Goal: Information Seeking & Learning: Learn about a topic

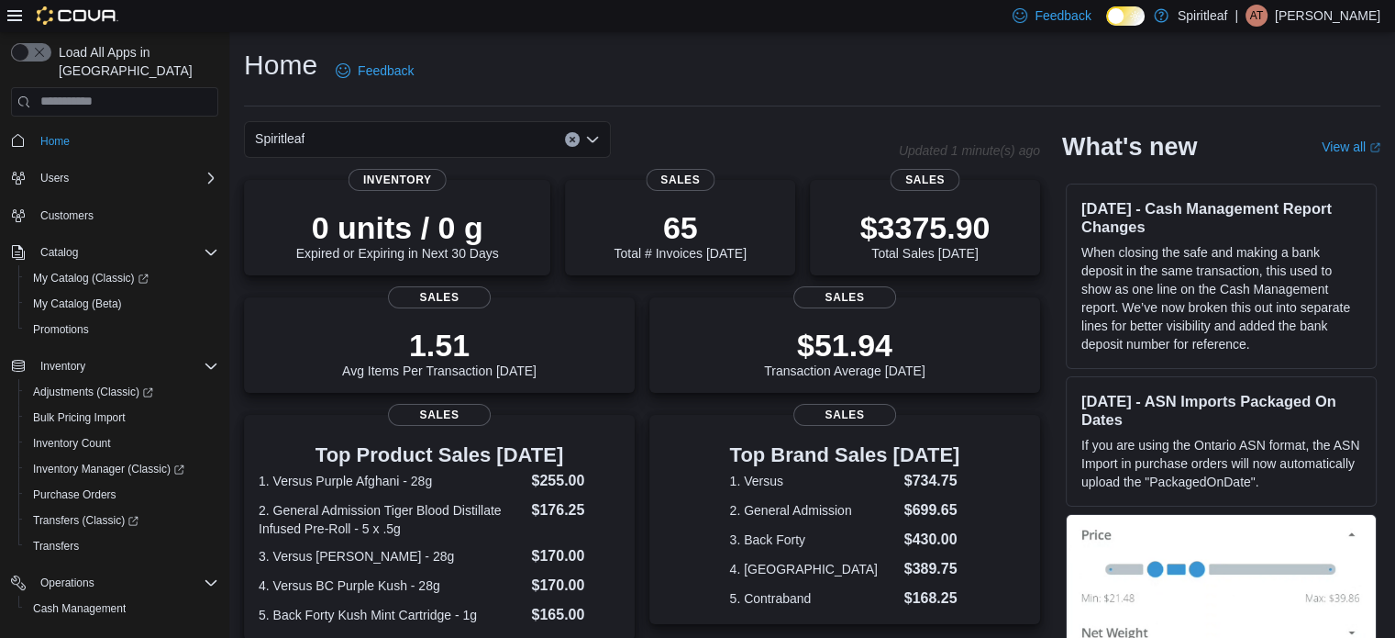
click at [795, 87] on div "Home Feedback" at bounding box center [812, 71] width 1137 height 48
click at [699, 139] on div "Spiritleaf" at bounding box center [571, 139] width 655 height 37
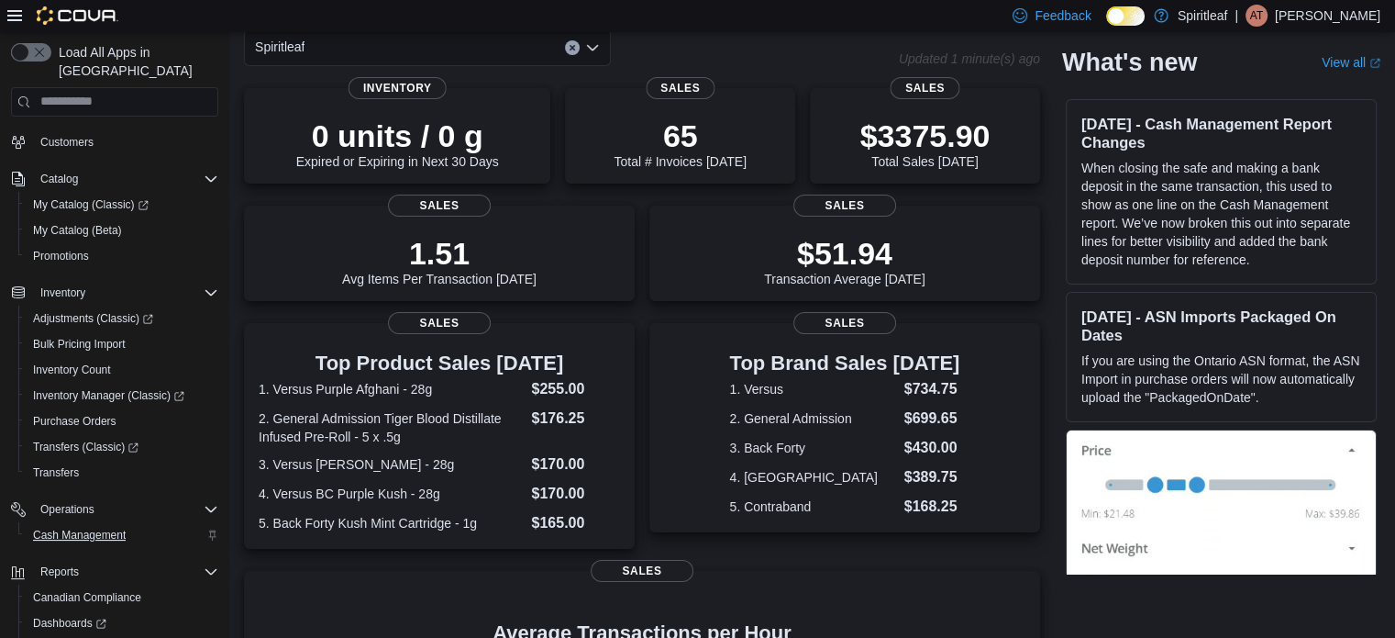
scroll to position [158, 0]
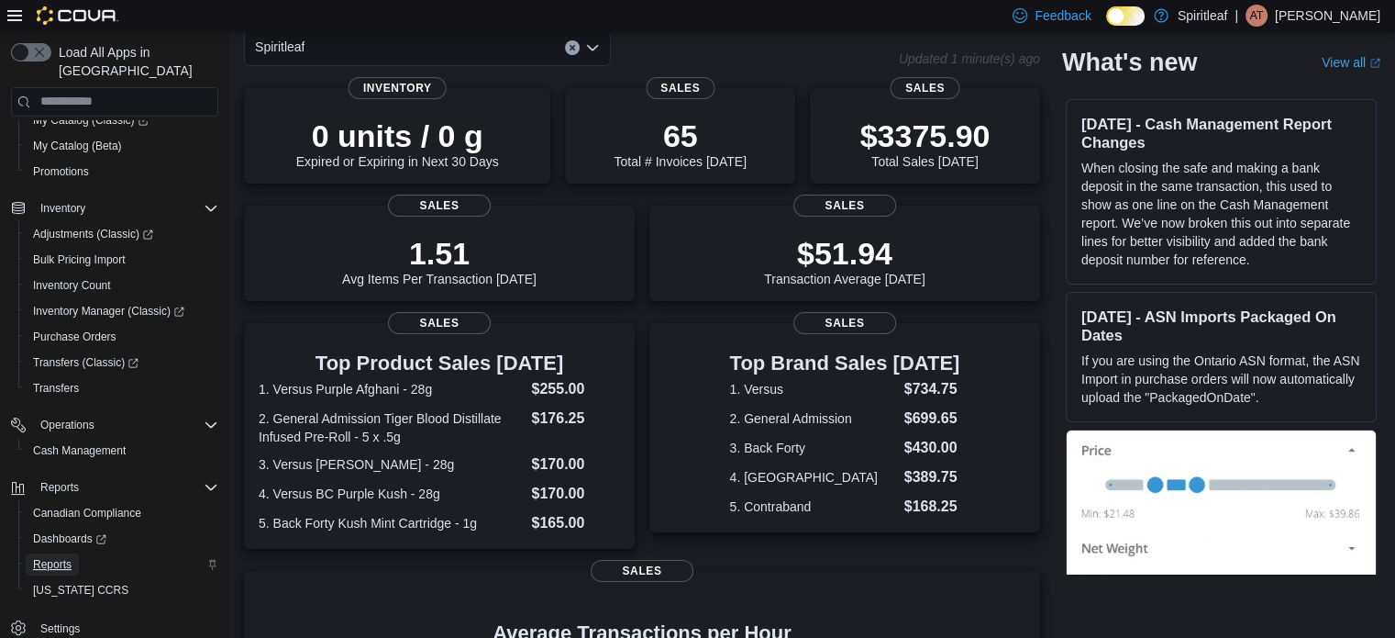
click at [61, 557] on span "Reports" at bounding box center [52, 564] width 39 height 15
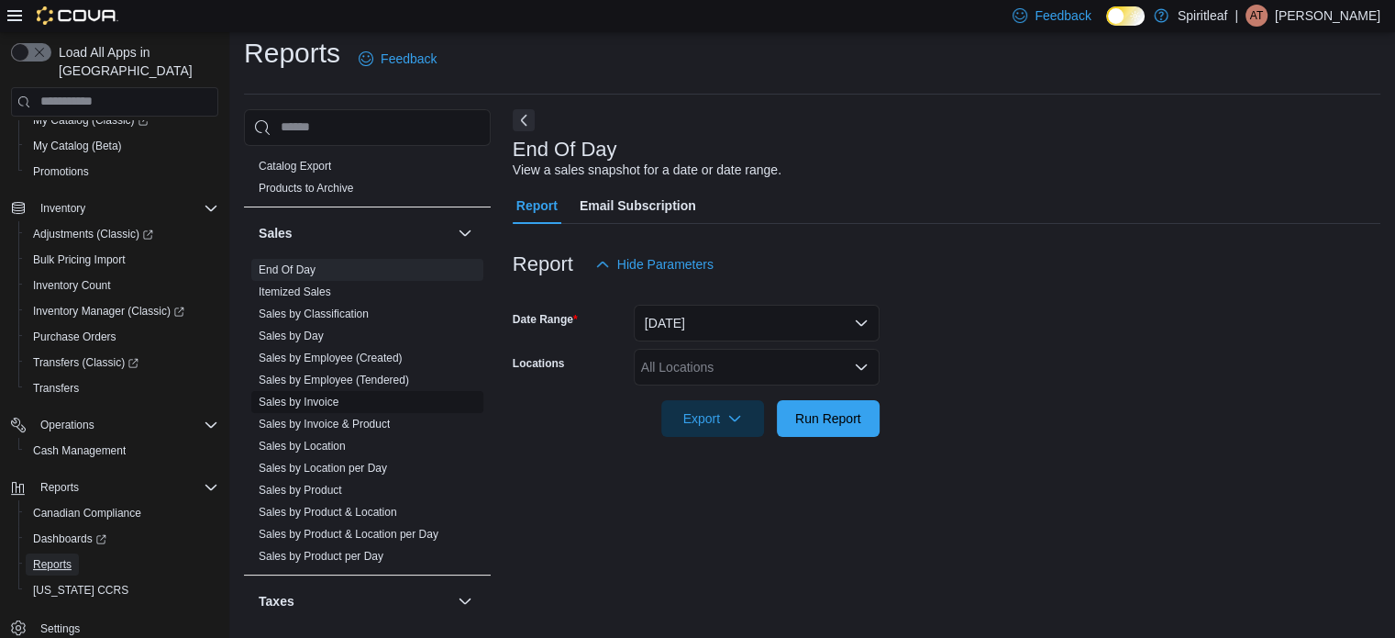
scroll to position [1376, 0]
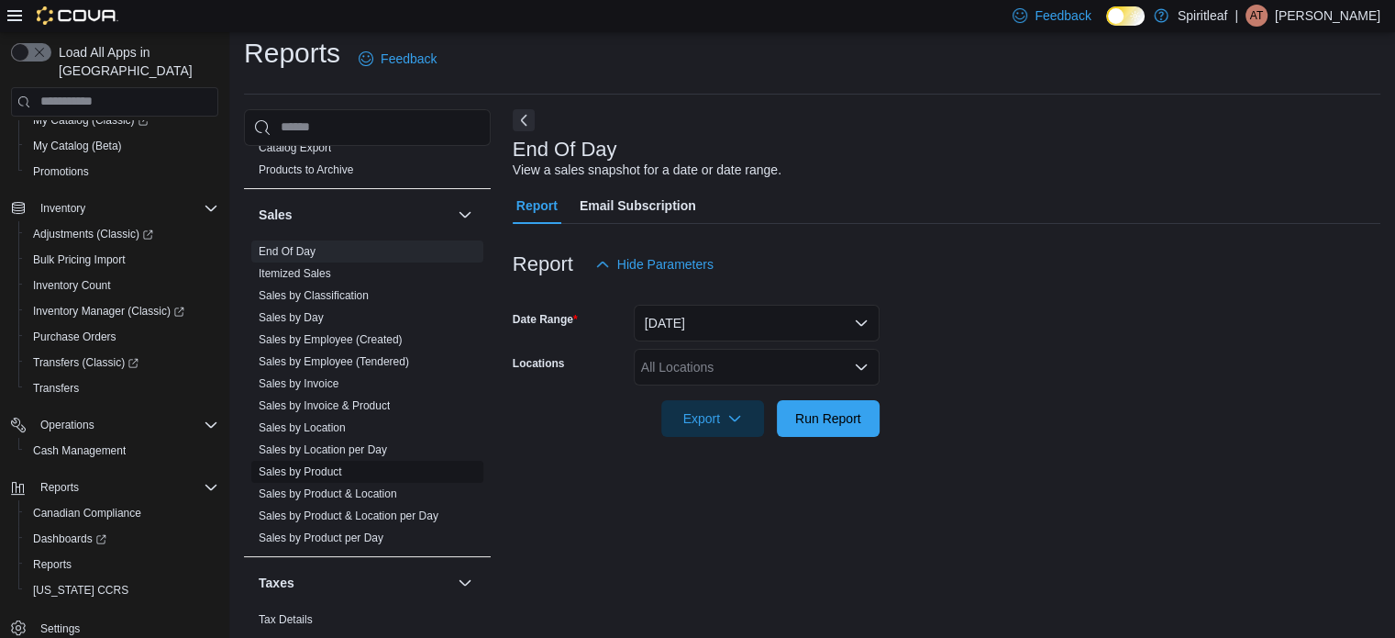
click at [305, 465] on link "Sales by Product" at bounding box center [300, 471] width 83 height 13
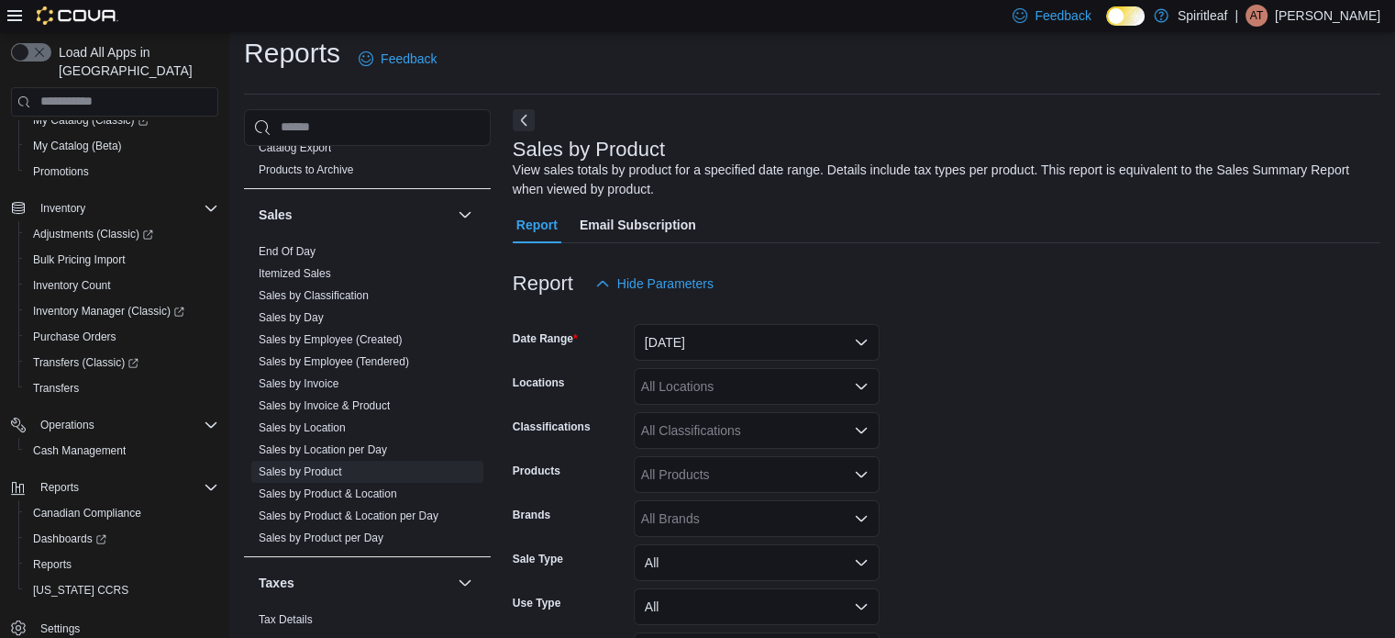
scroll to position [61, 0]
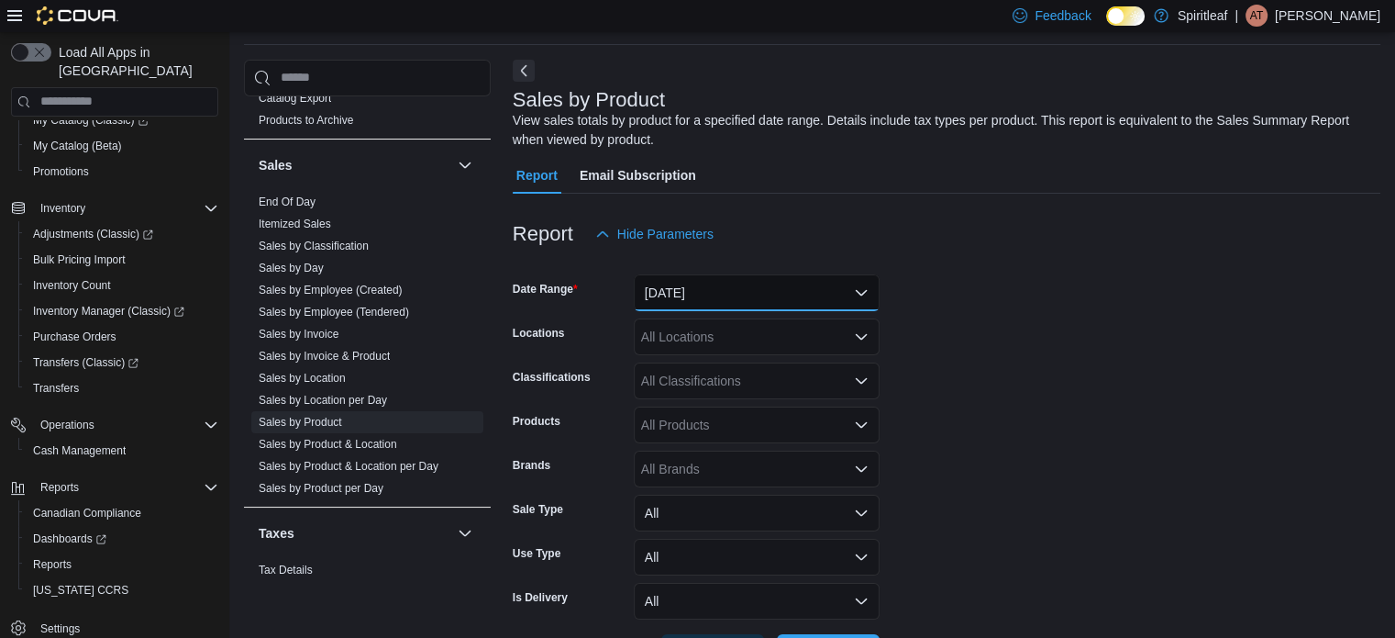
click at [675, 293] on button "[DATE]" at bounding box center [757, 292] width 246 height 37
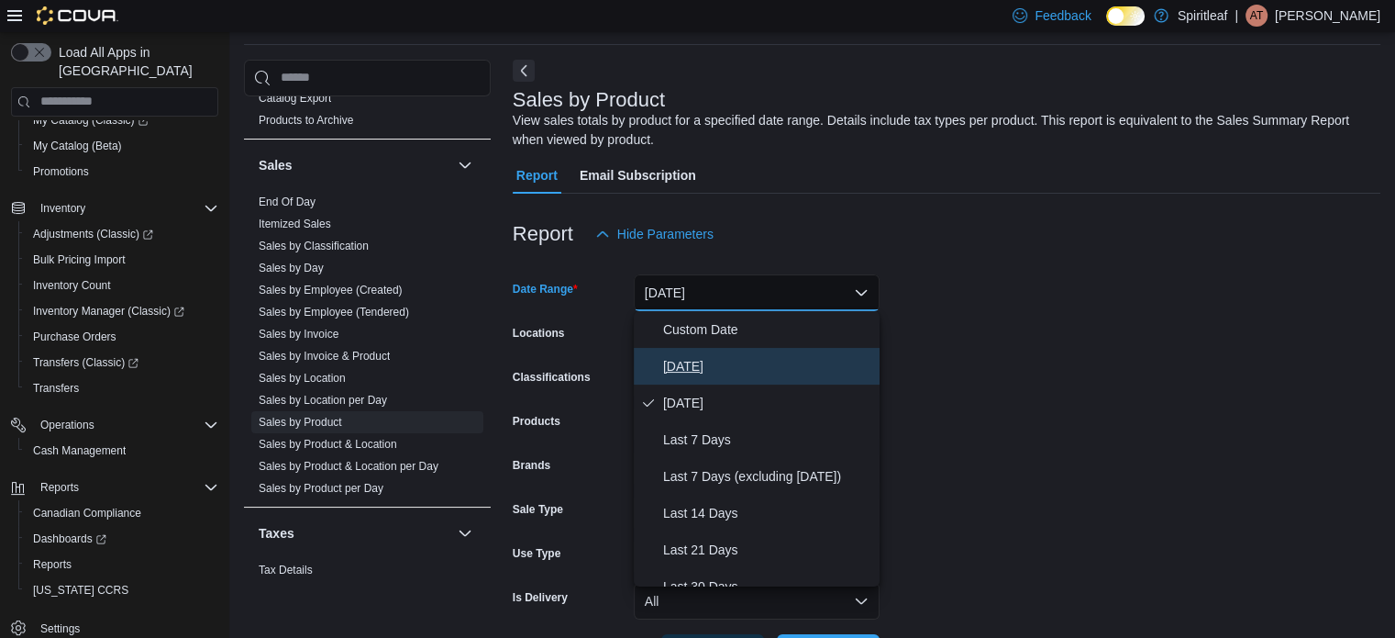
click at [661, 363] on button "[DATE]" at bounding box center [757, 366] width 246 height 37
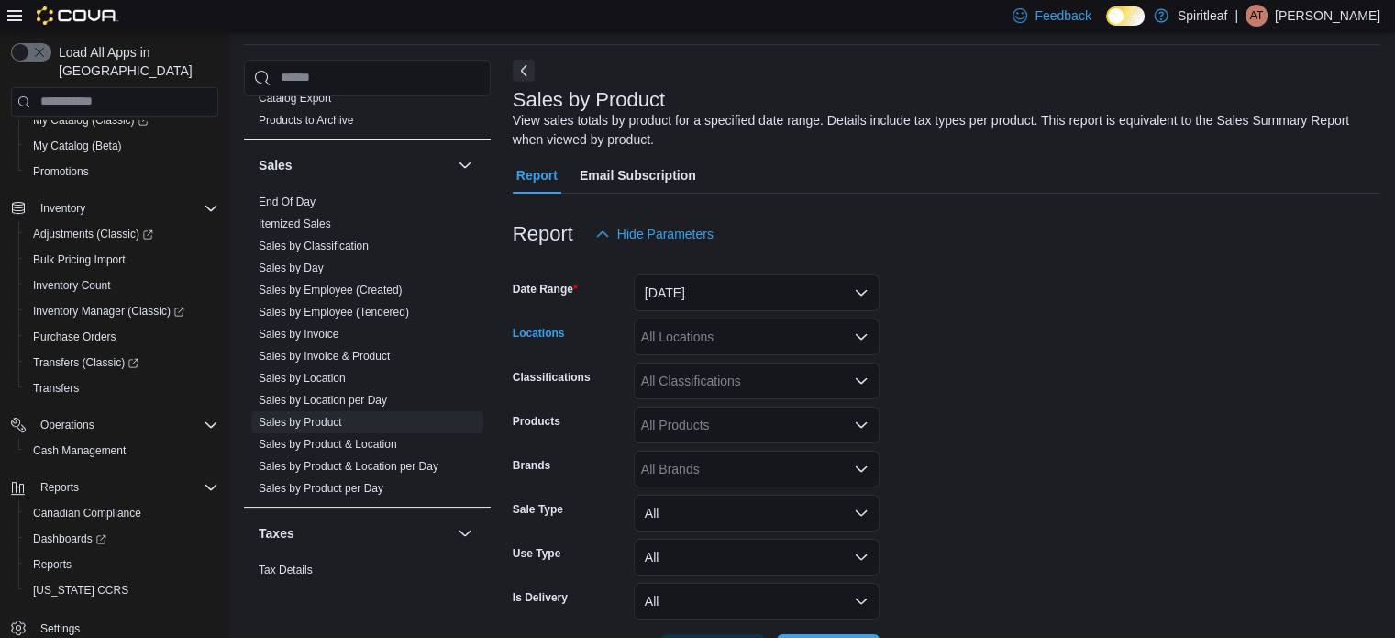
click at [658, 328] on div "All Locations" at bounding box center [757, 336] width 246 height 37
type input "***"
click at [818, 362] on span "571 - [GEOGRAPHIC_DATA] ([GEOGRAPHIC_DATA])" at bounding box center [857, 368] width 312 height 18
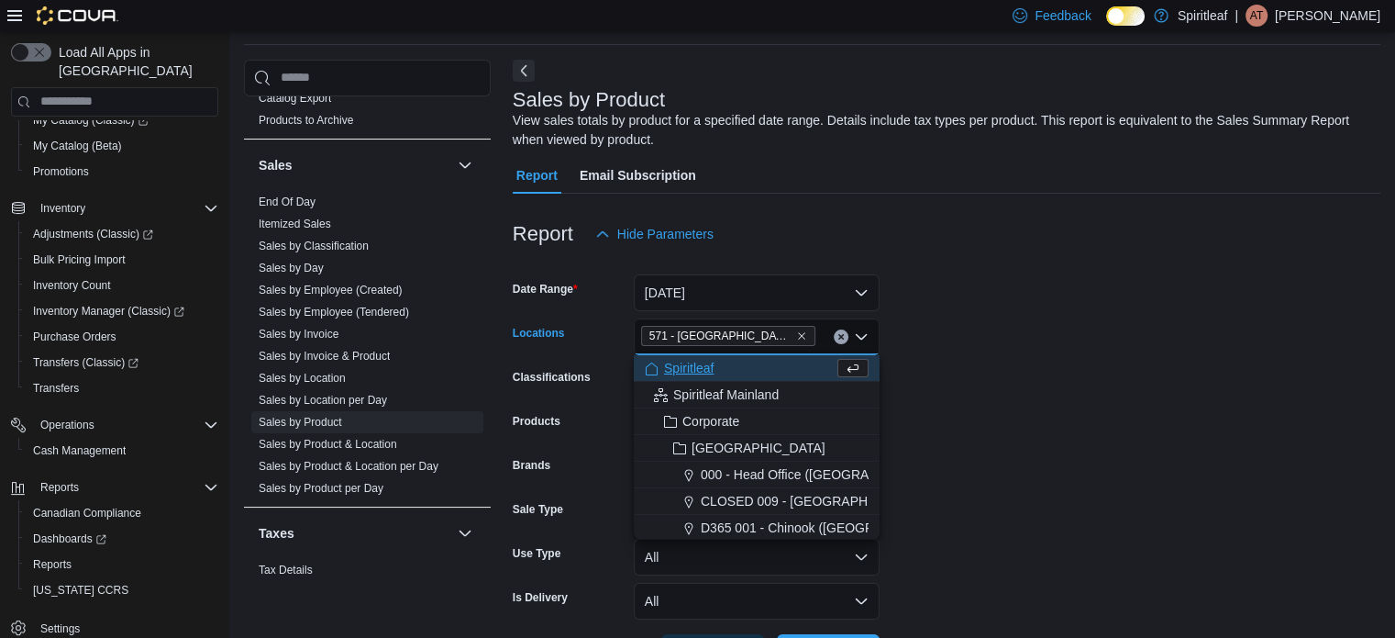
click at [1092, 338] on form "Date Range [DATE] Locations [STREET_ADDRESS] Combo box. Selected. 571 - [GEOGRA…" at bounding box center [947, 461] width 868 height 418
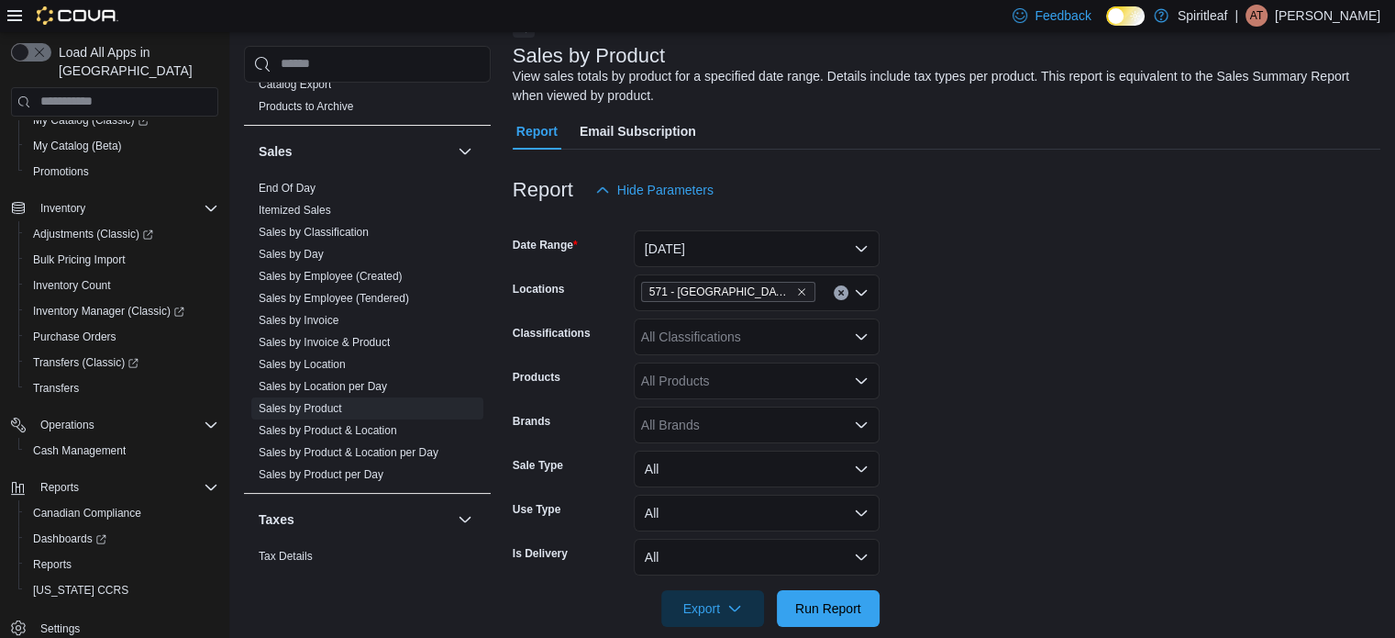
scroll to position [130, 0]
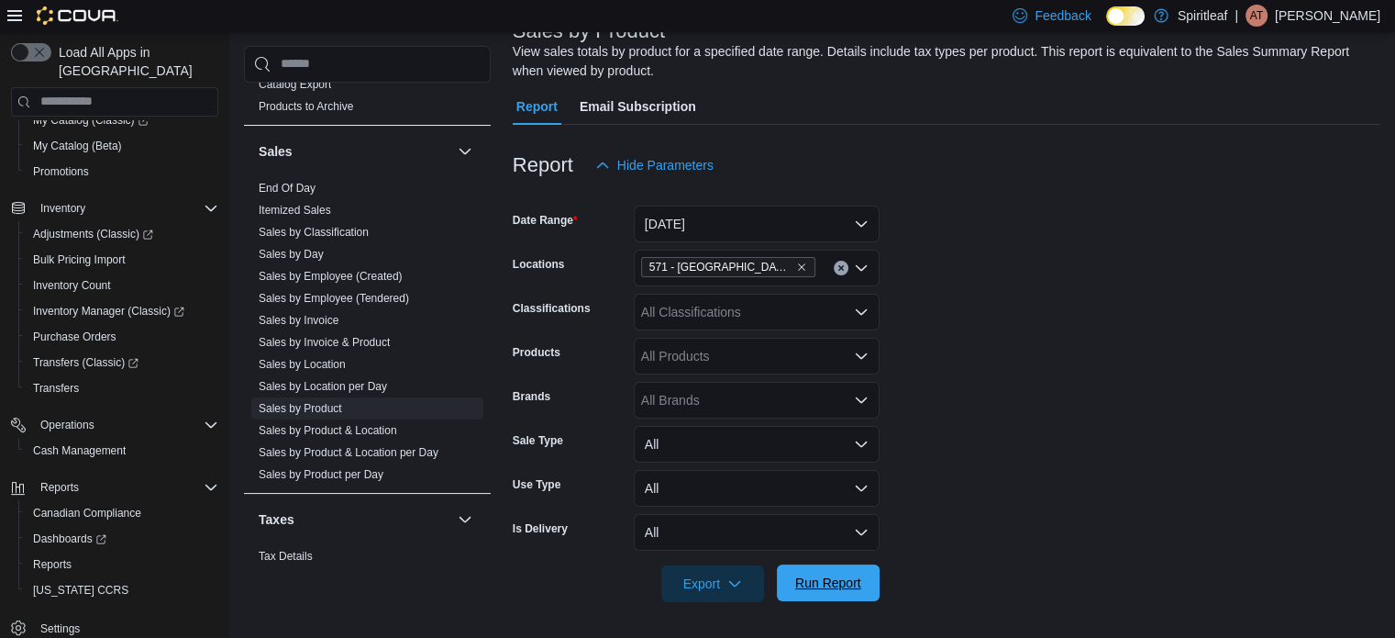
click at [835, 589] on span "Run Report" at bounding box center [828, 582] width 66 height 18
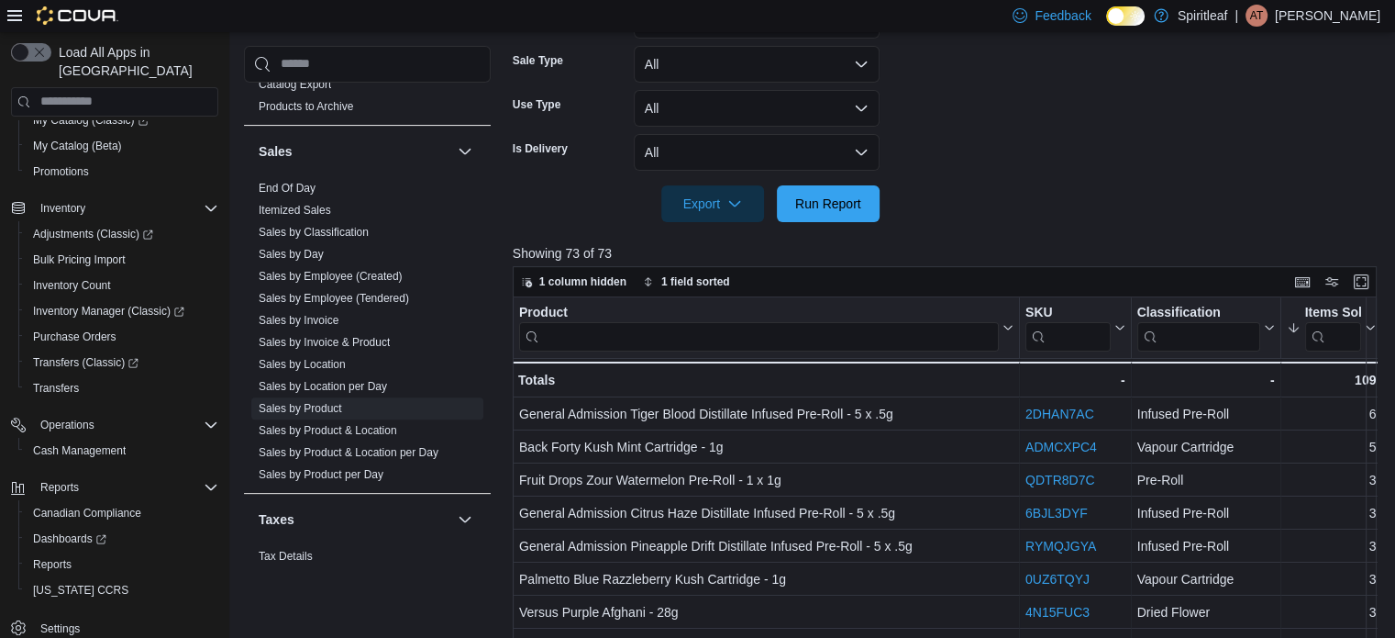
scroll to position [662, 0]
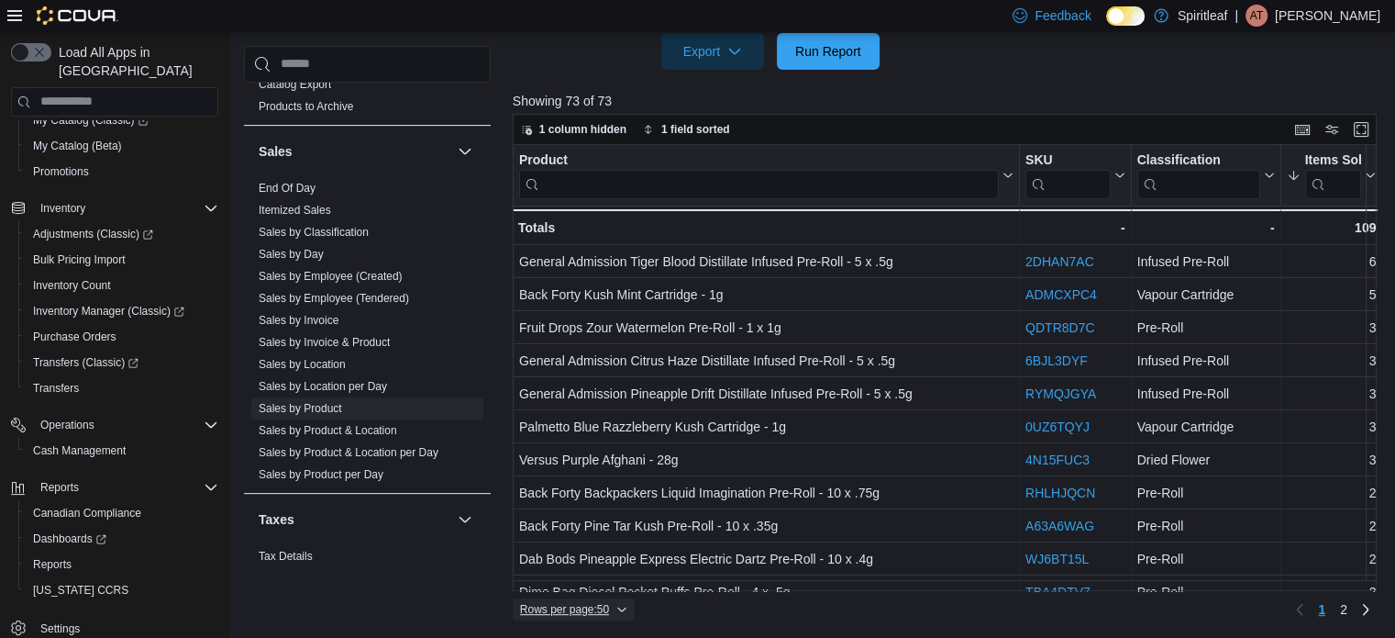
click at [613, 611] on span "Rows per page : 50" at bounding box center [573, 609] width 107 height 22
click at [614, 575] on span "100 rows" at bounding box center [597, 570] width 59 height 15
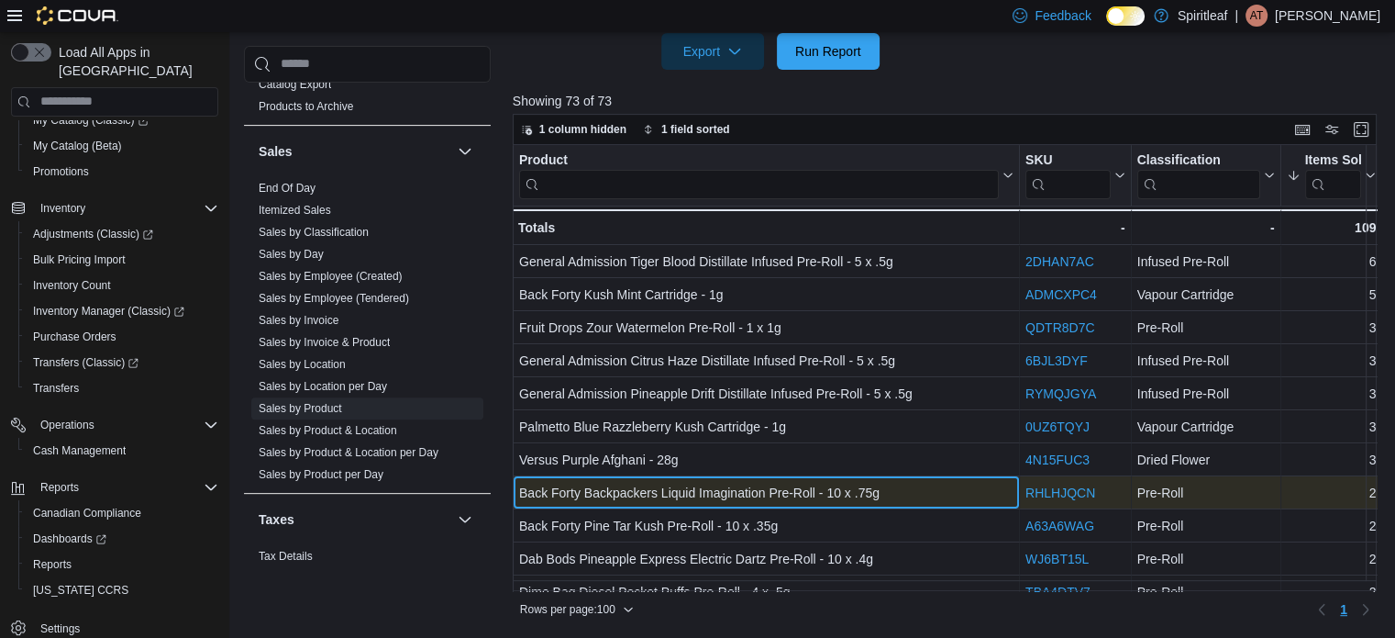
click at [765, 480] on div "Back Forty Backpackers Liquid Imagination Pre-Roll - 10 x .75g - Product, colum…" at bounding box center [766, 492] width 507 height 33
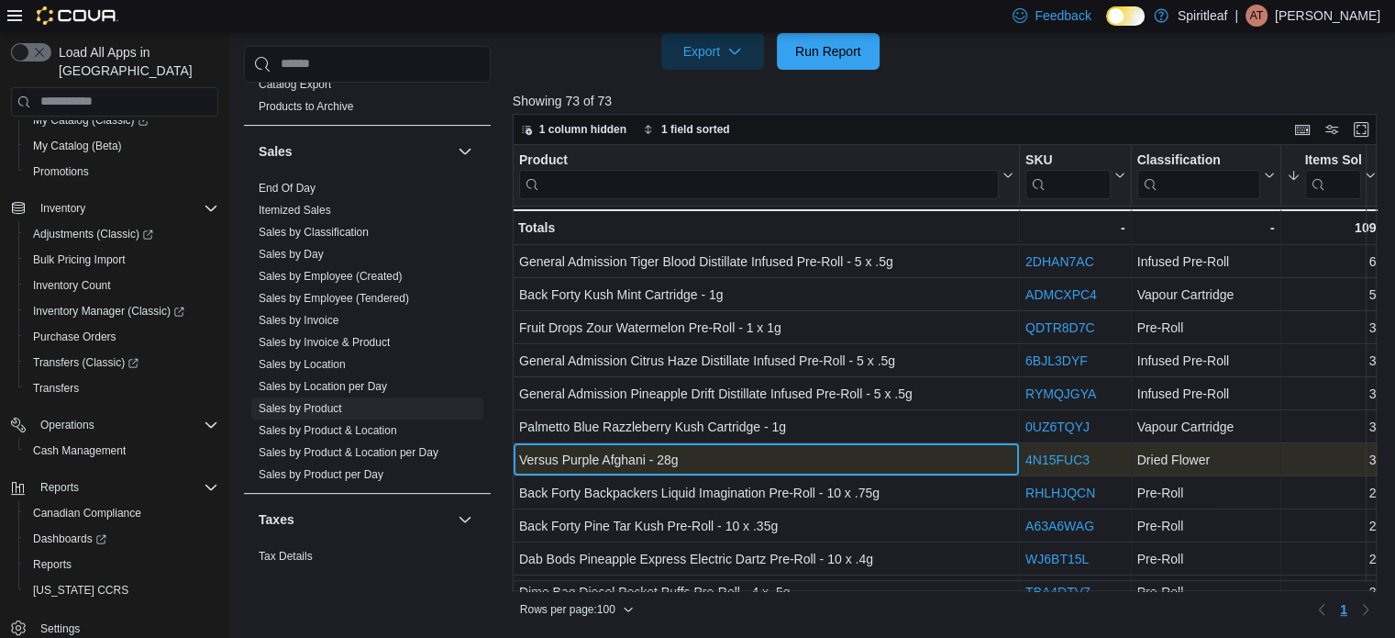
click at [776, 454] on div "Versus Purple Afghani - 28g" at bounding box center [766, 460] width 495 height 22
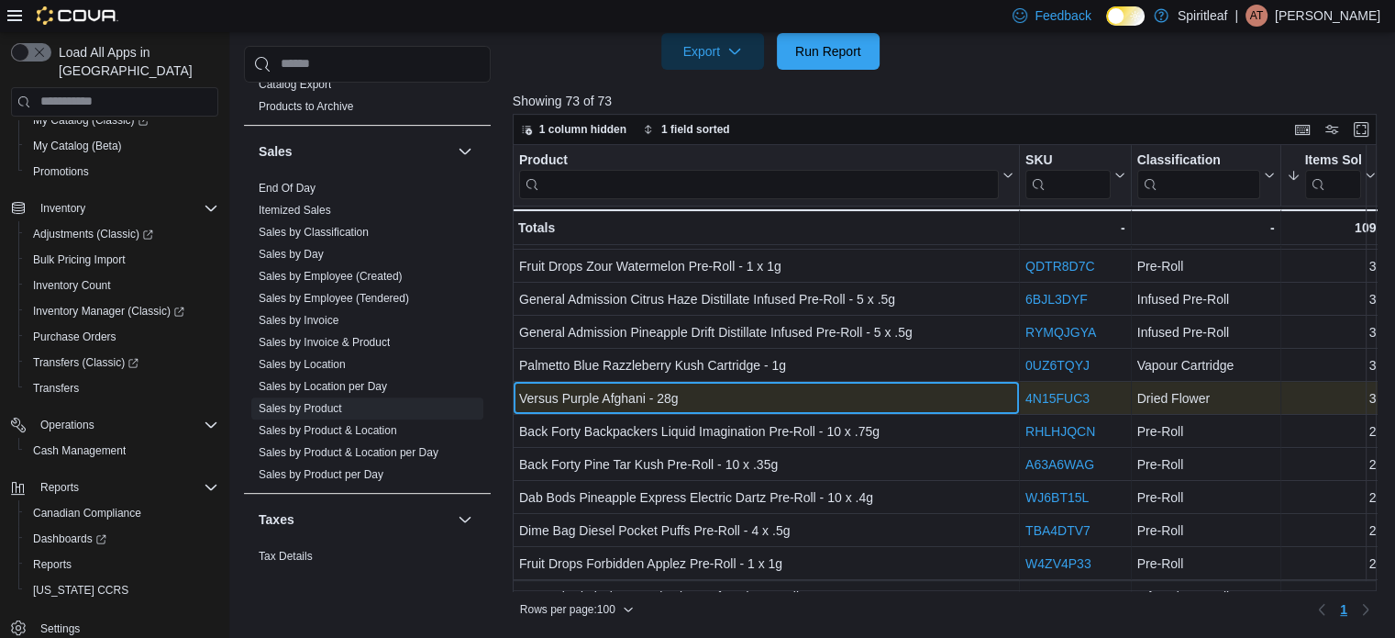
scroll to position [92, 0]
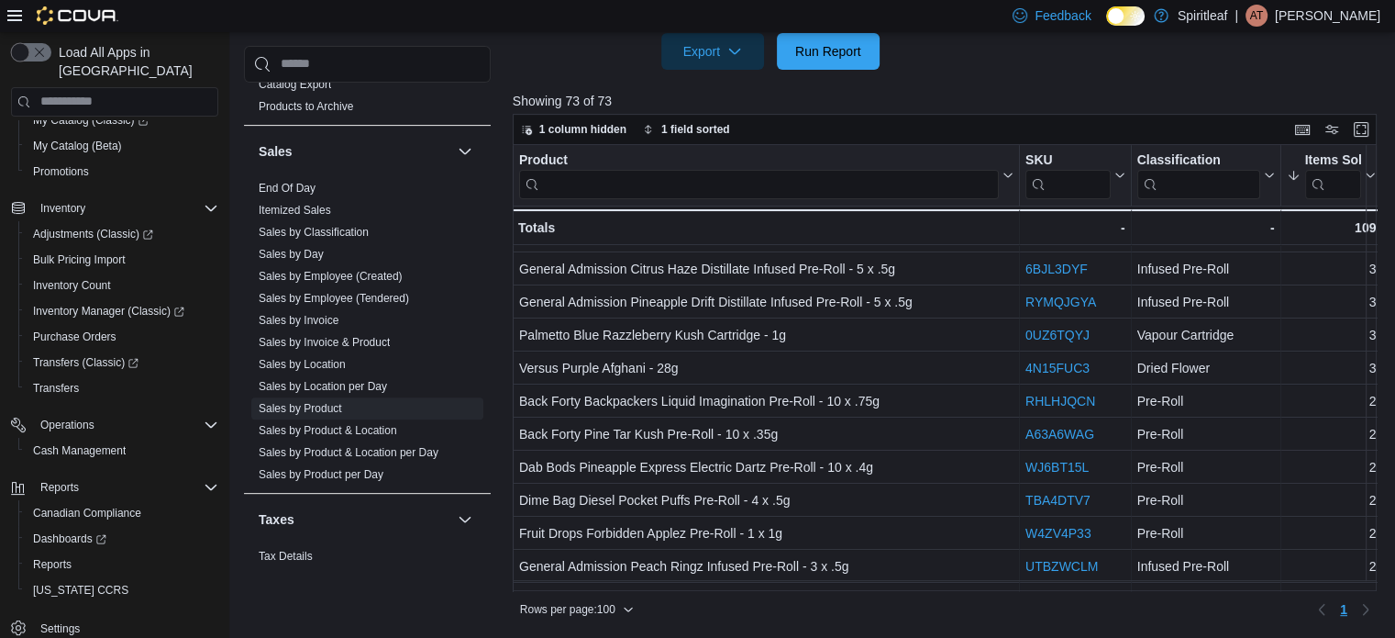
click at [33, 61] on button "button" at bounding box center [31, 52] width 40 height 18
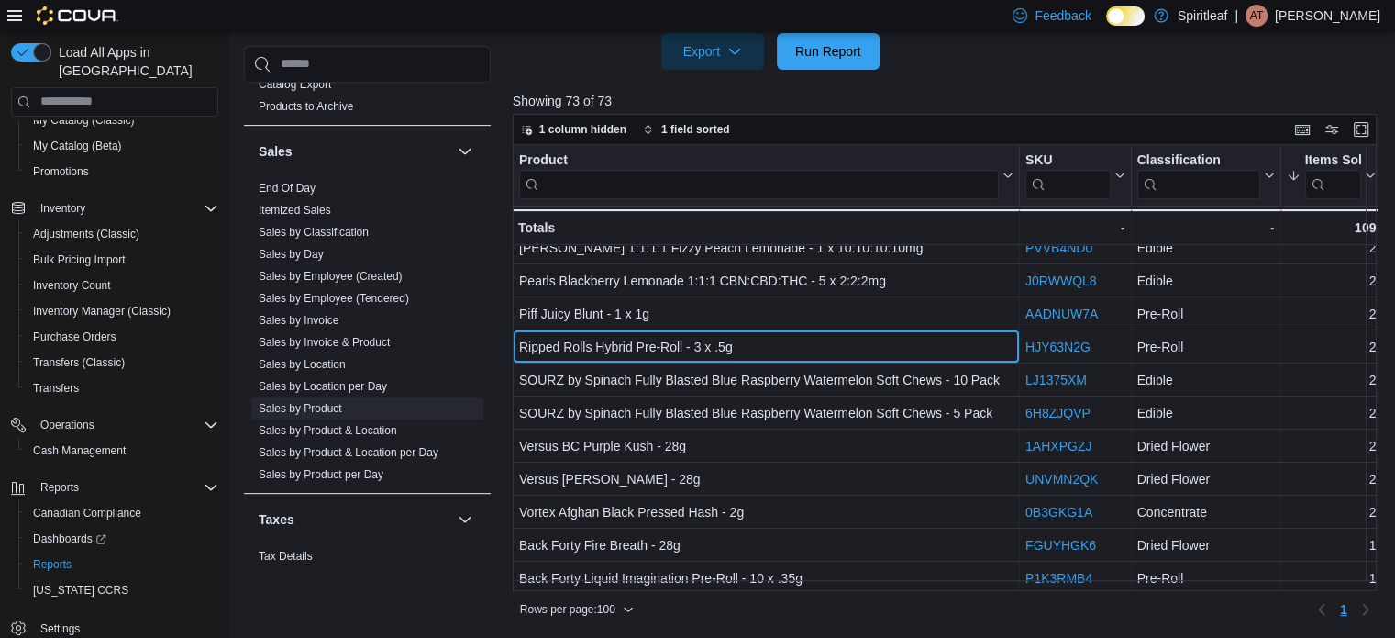
scroll to position [510, 0]
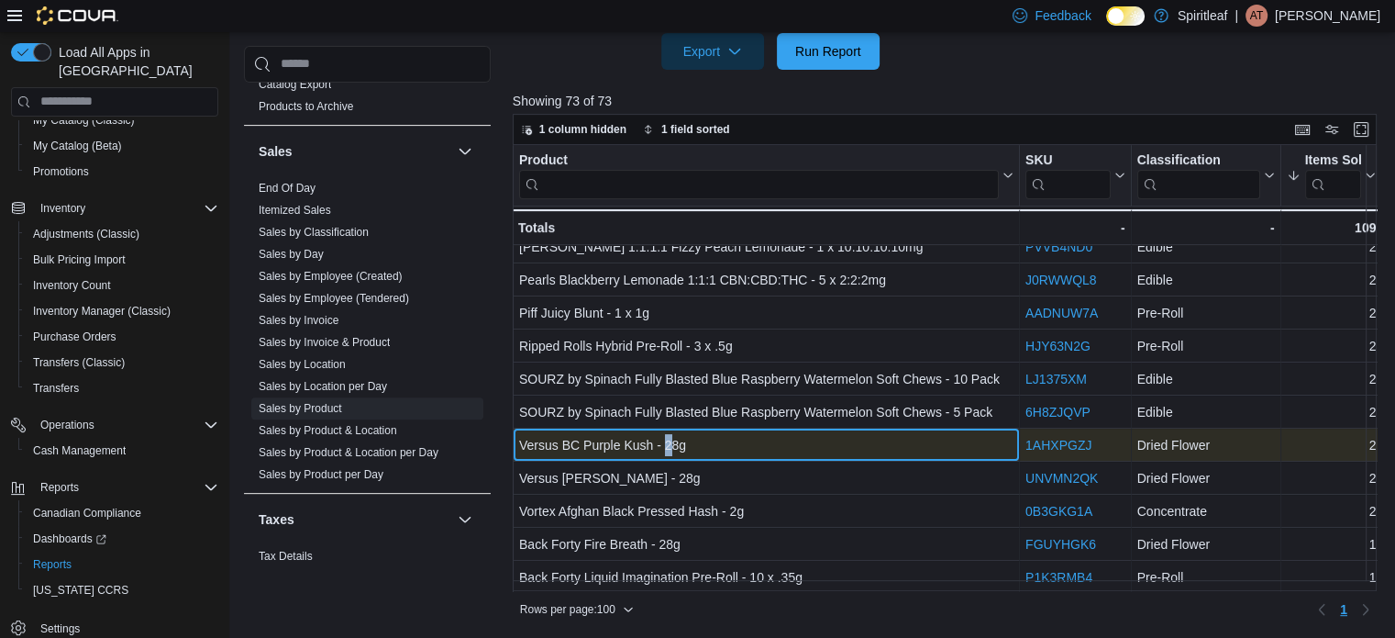
click at [668, 444] on div "Versus BC Purple Kush - 28g" at bounding box center [766, 445] width 495 height 22
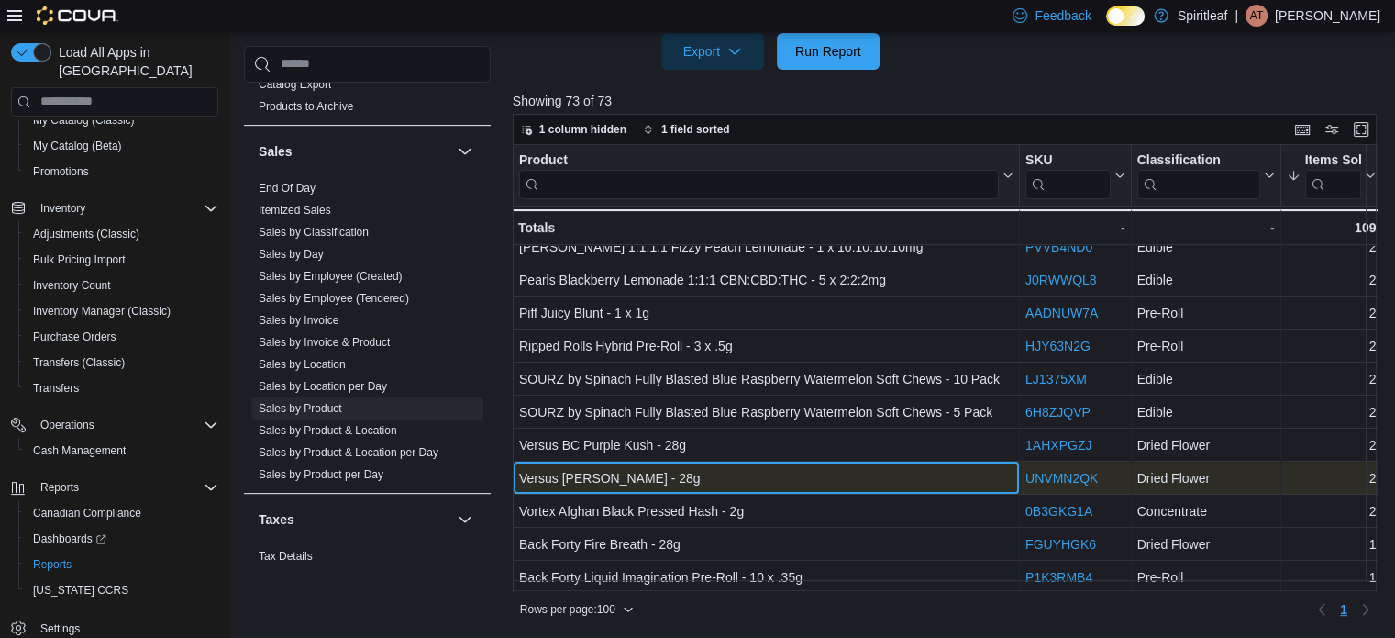
click at [714, 469] on div "Versus [PERSON_NAME] - 28g" at bounding box center [766, 478] width 495 height 22
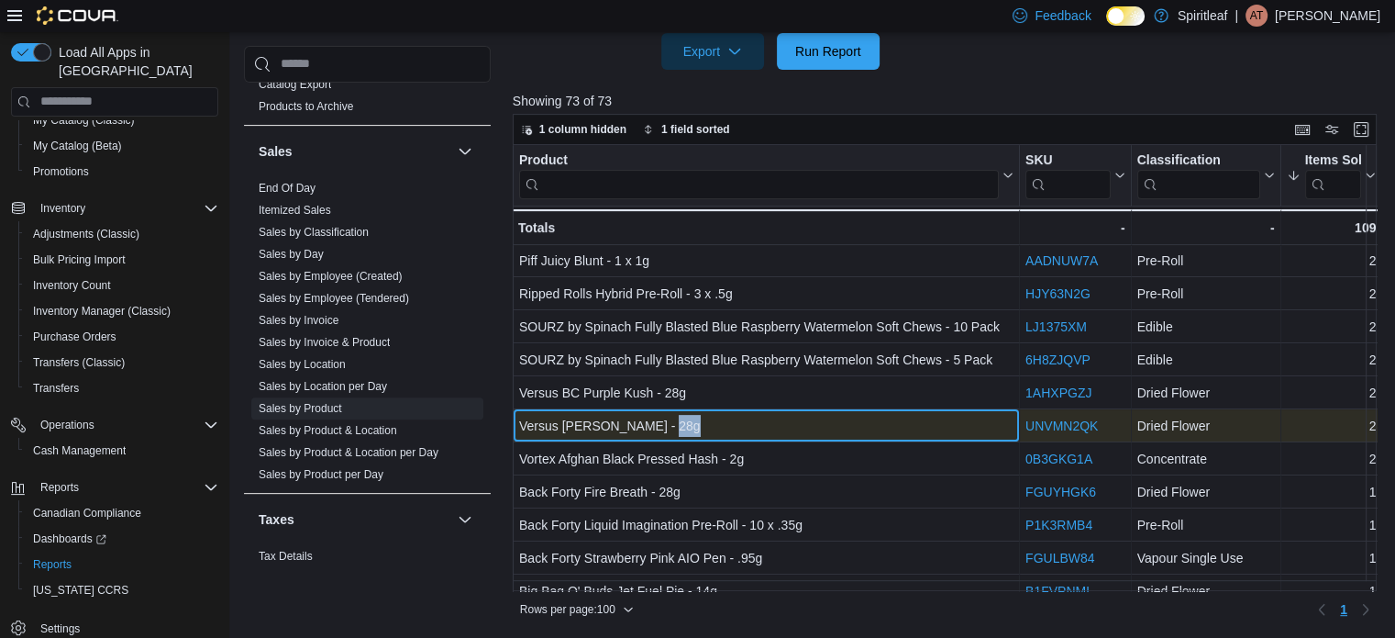
scroll to position [602, 0]
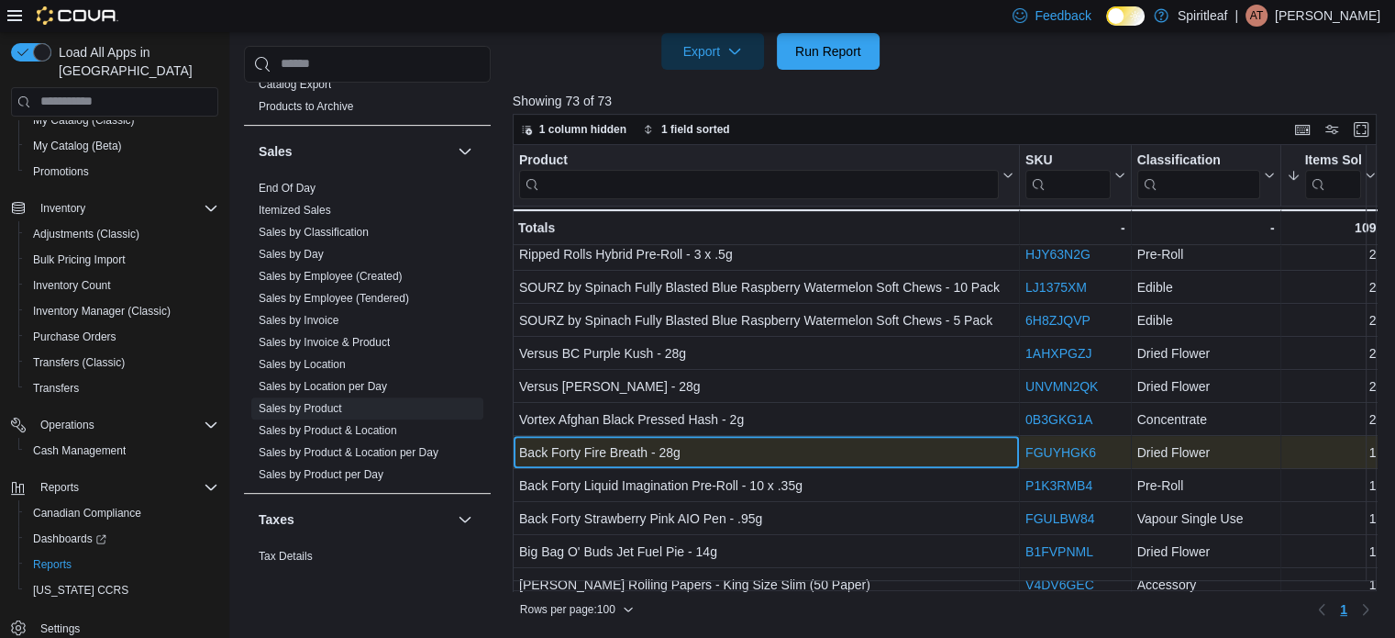
click at [749, 459] on div "Back Forty Fire Breath - 28g" at bounding box center [766, 452] width 495 height 22
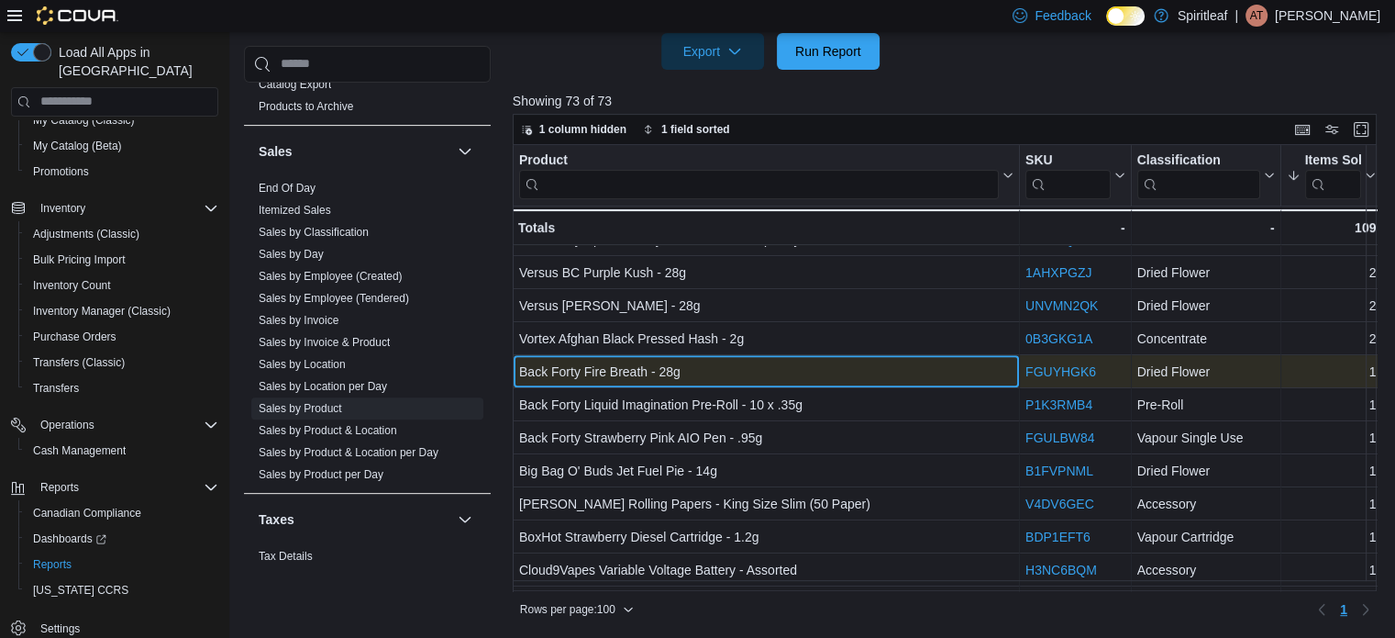
scroll to position [694, 0]
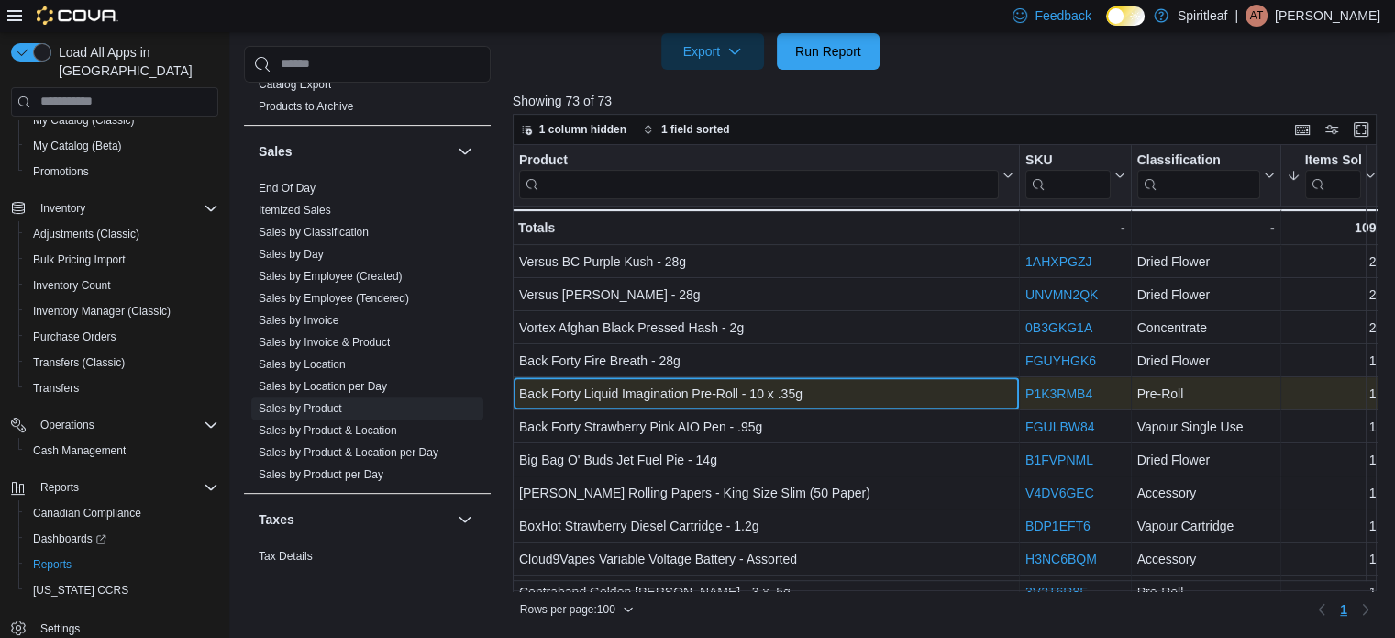
click at [796, 381] on div "Back Forty Liquid Imagination Pre-Roll - 10 x .35g - Product, column 1, row 26" at bounding box center [766, 393] width 507 height 33
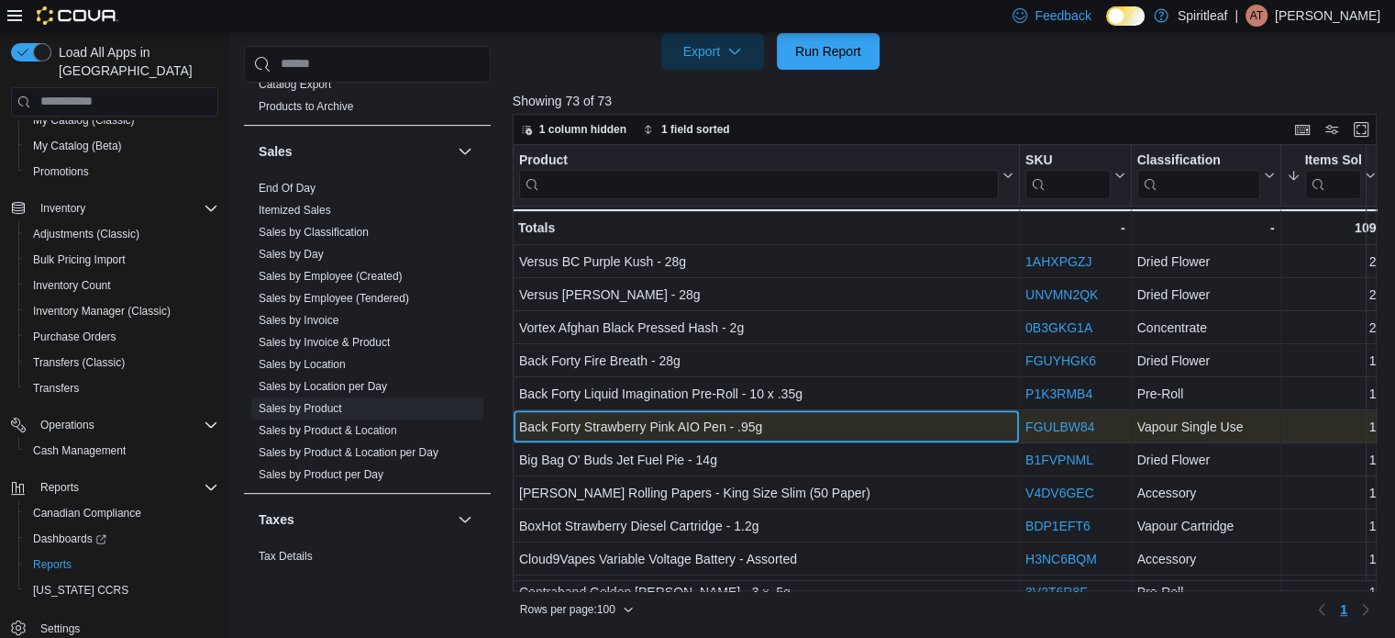
click at [794, 427] on div "Back Forty Strawberry Pink AIO Pen - .95g" at bounding box center [766, 427] width 495 height 22
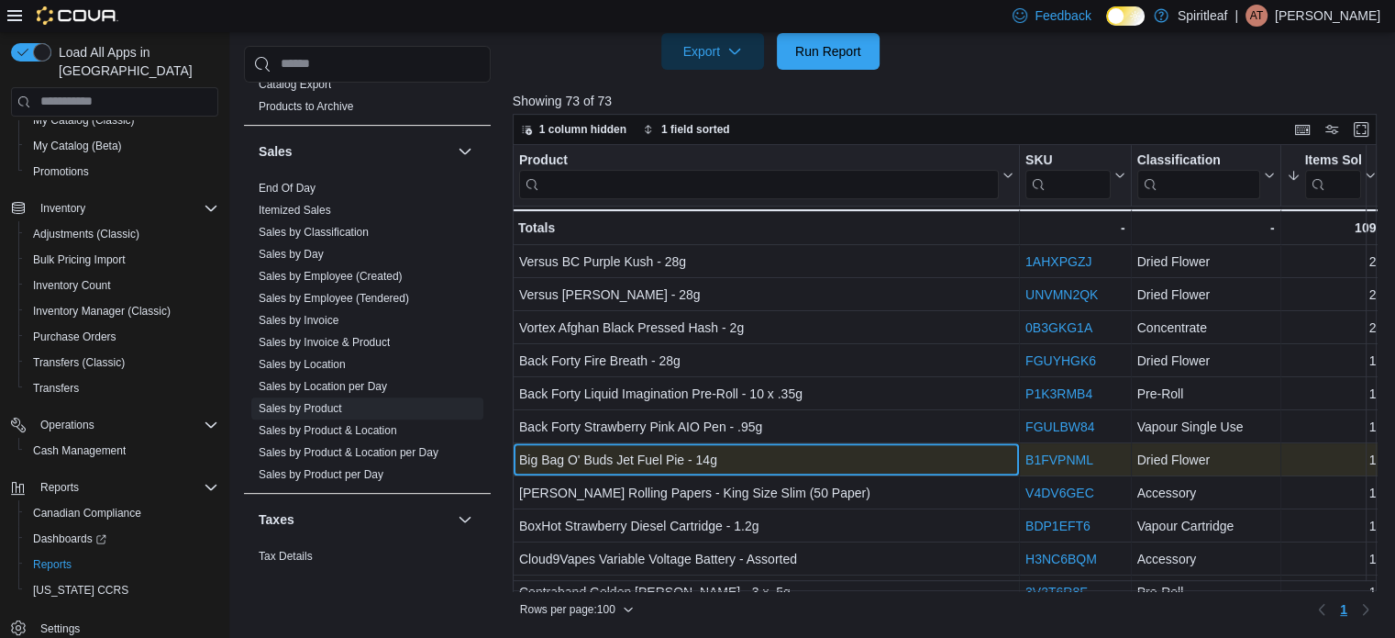
click at [768, 459] on div "Big Bag O' Buds Jet Fuel Pie - 14g" at bounding box center [766, 460] width 495 height 22
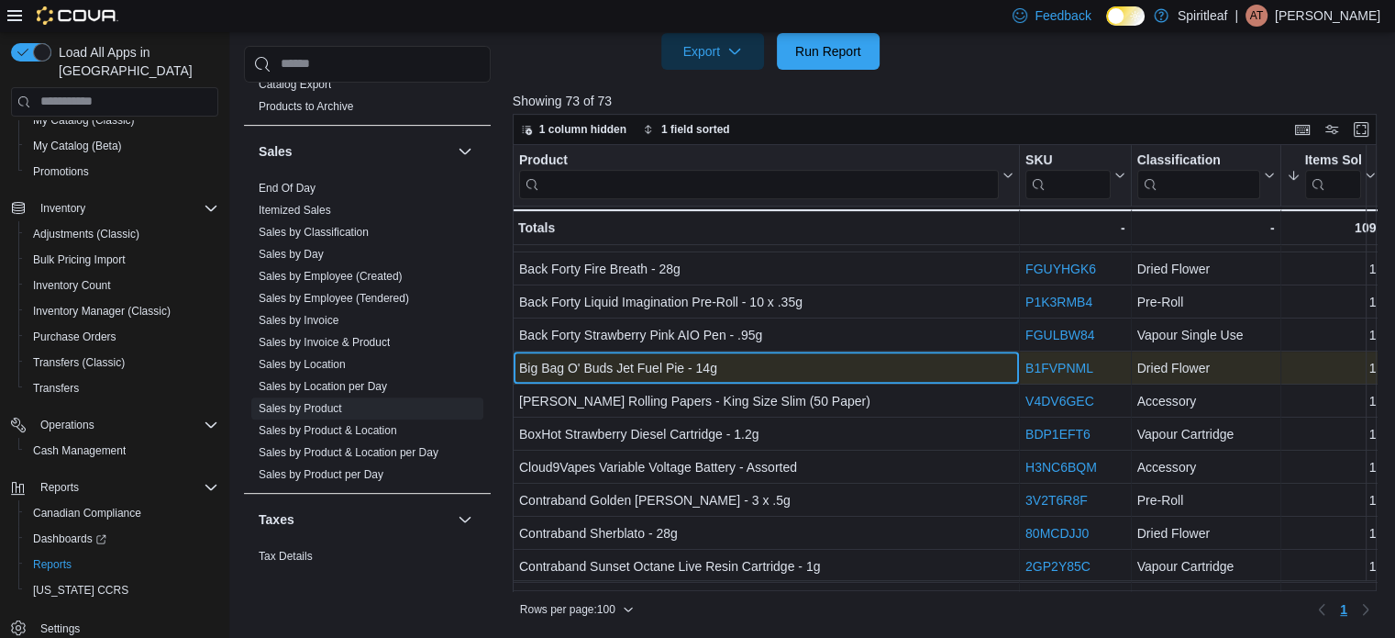
scroll to position [785, 0]
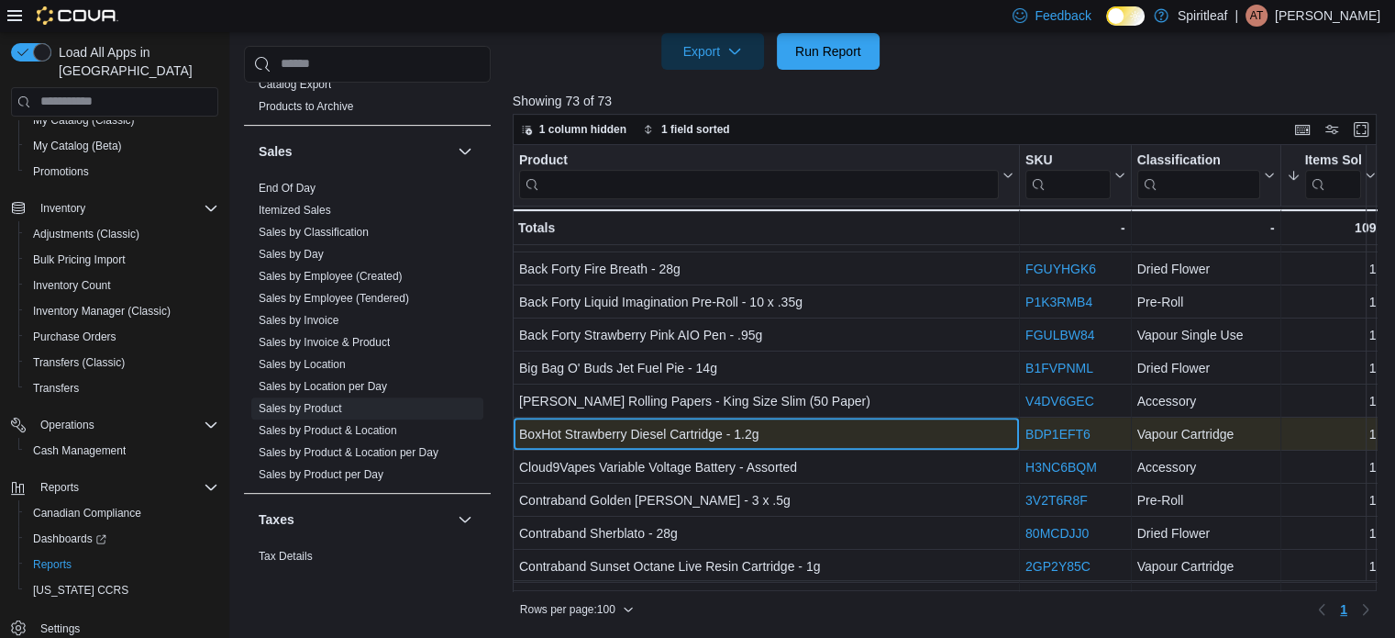
click at [763, 427] on div "BoxHot Strawberry Diesel Cartridge - 1.2g" at bounding box center [766, 434] width 495 height 22
drag, startPoint x: 762, startPoint y: 432, endPoint x: 519, endPoint y: 435, distance: 243.1
click at [520, 436] on div "BoxHot Strawberry Diesel Cartridge - 1.2g" at bounding box center [766, 434] width 495 height 22
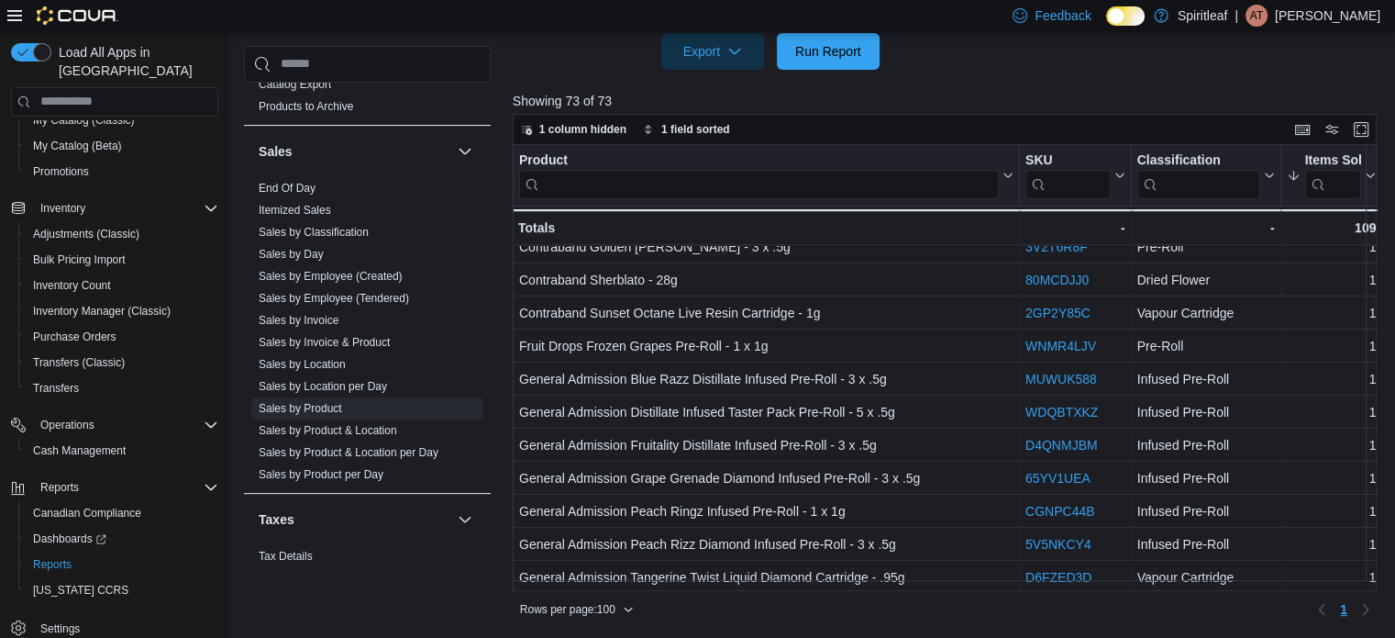
scroll to position [1039, 0]
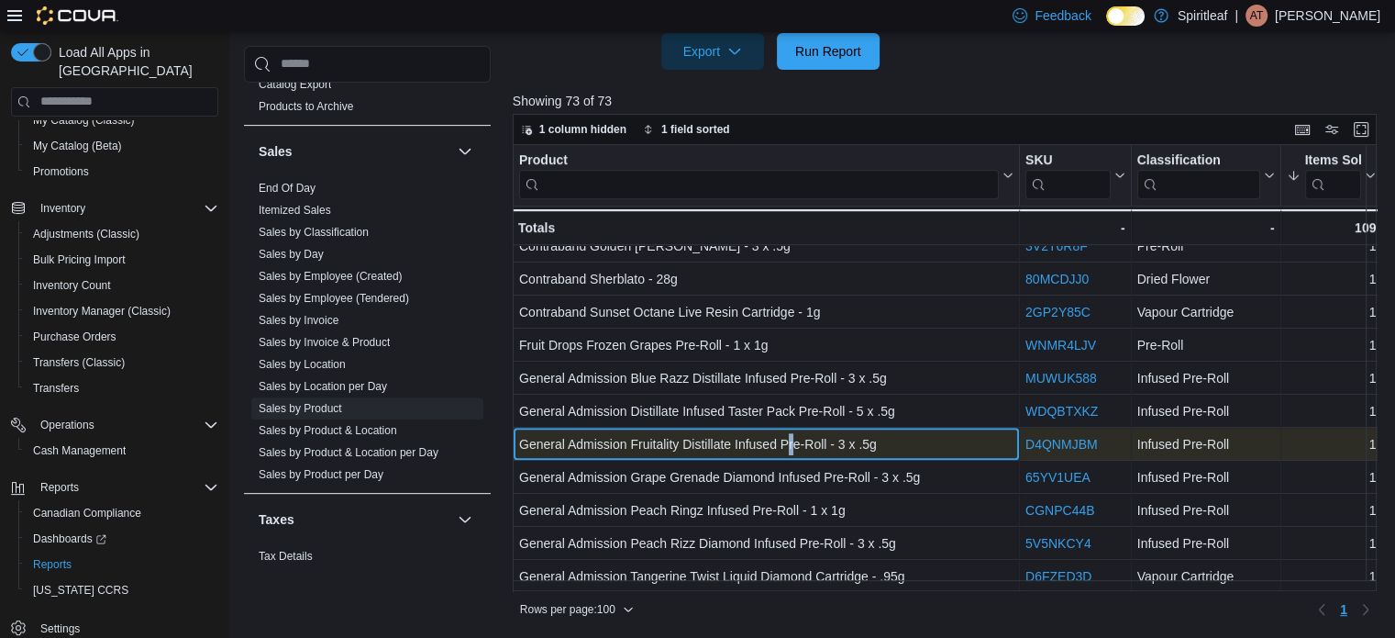
click at [792, 447] on div "General Admission Fruitality Distillate Infused Pre-Roll - 3 x .5g" at bounding box center [766, 444] width 495 height 22
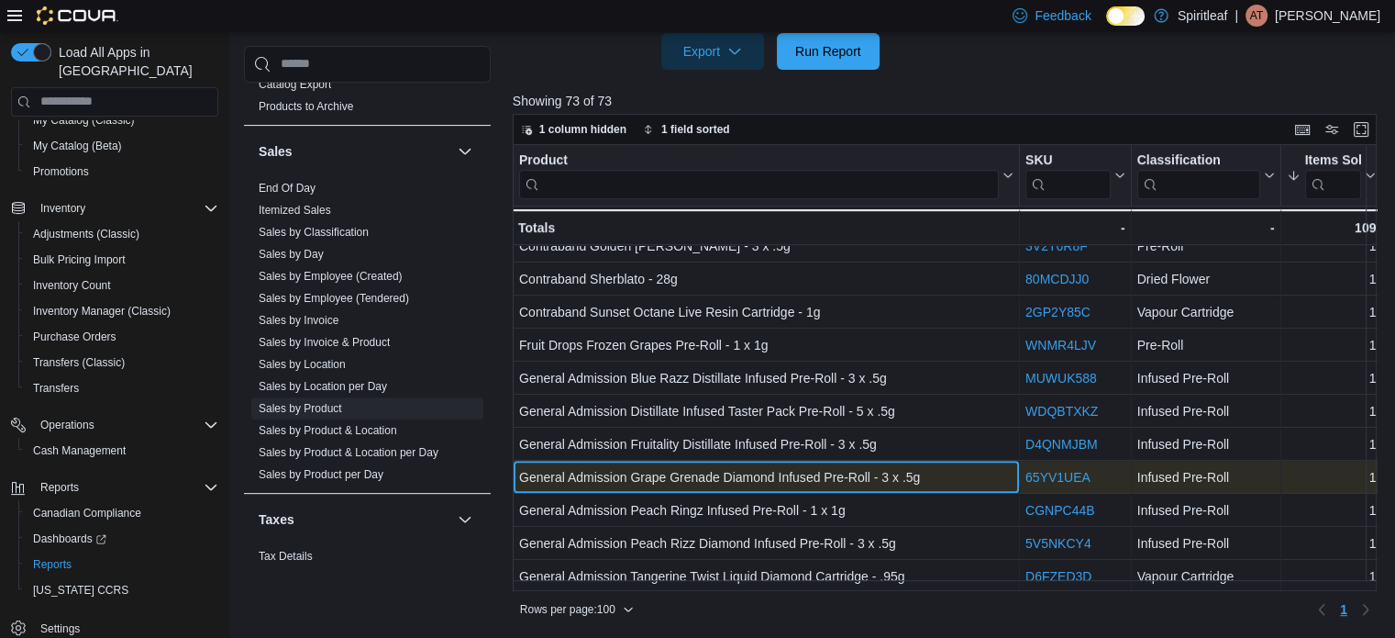
click at [778, 472] on div "General Admission Grape Grenade Diamond Infused Pre-Roll - 3 x .5g" at bounding box center [766, 477] width 495 height 22
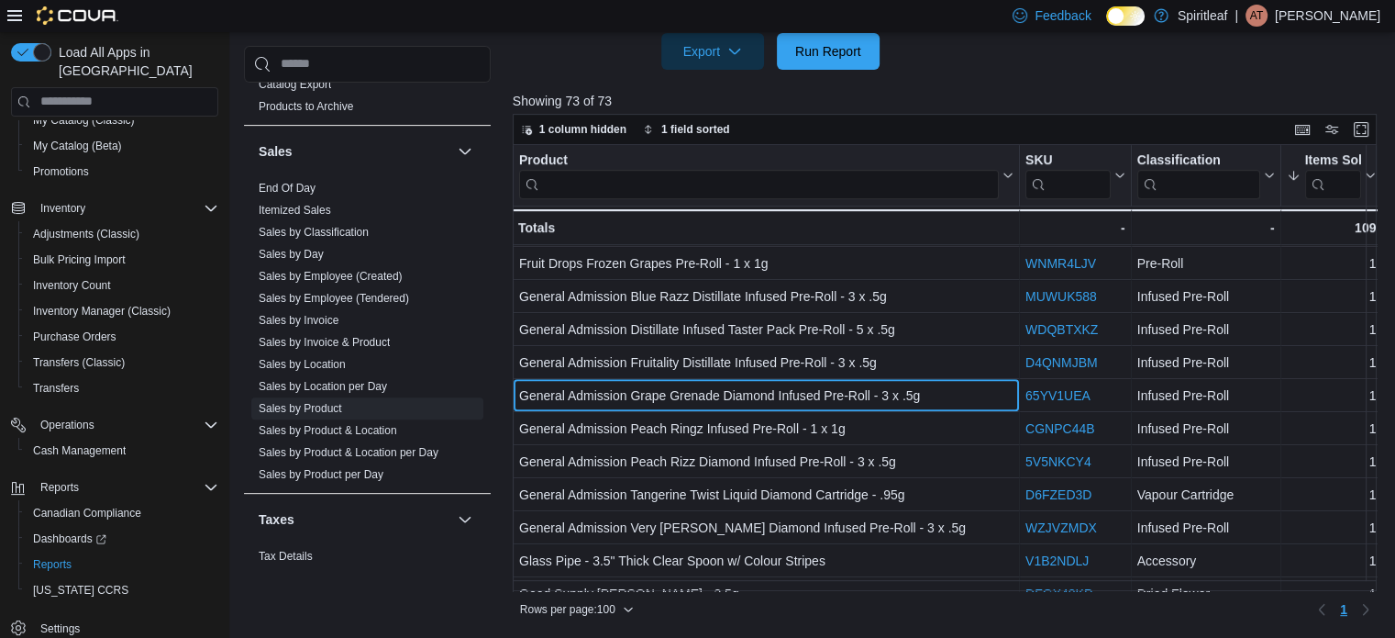
scroll to position [1131, 0]
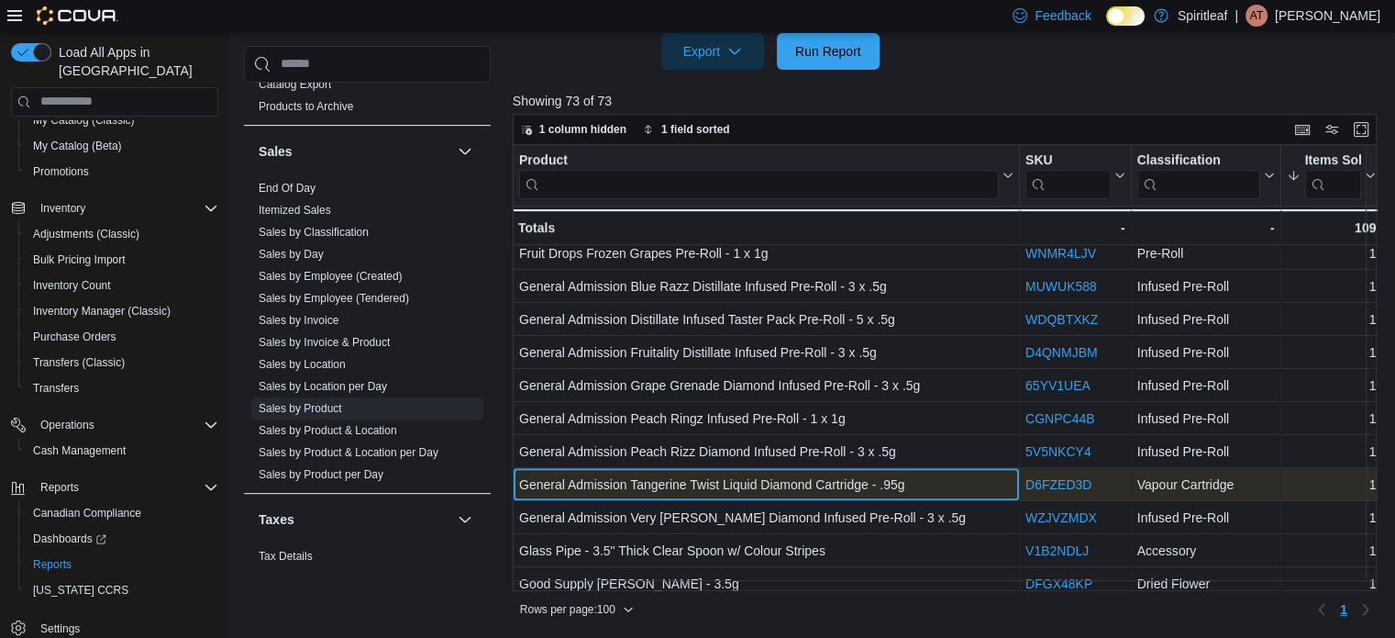
click at [825, 473] on div "General Admission Tangerine Twist Liquid Diamond Cartridge - .95g" at bounding box center [766, 484] width 495 height 22
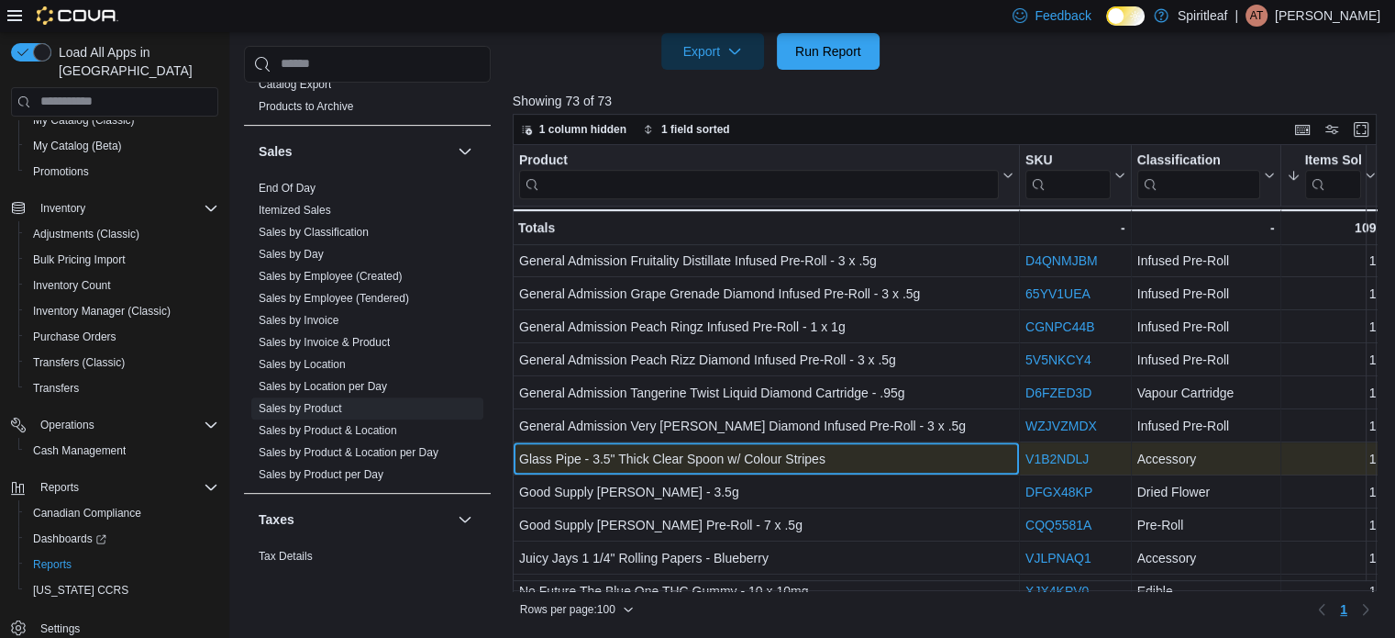
click at [807, 462] on div "Glass Pipe - 3.5" Thick Clear Spoon w/ Colour Stripes" at bounding box center [766, 459] width 495 height 22
click at [840, 461] on div "Glass Pipe - 3.5" Thick Clear Spoon w/ Colour Stripes" at bounding box center [766, 459] width 495 height 22
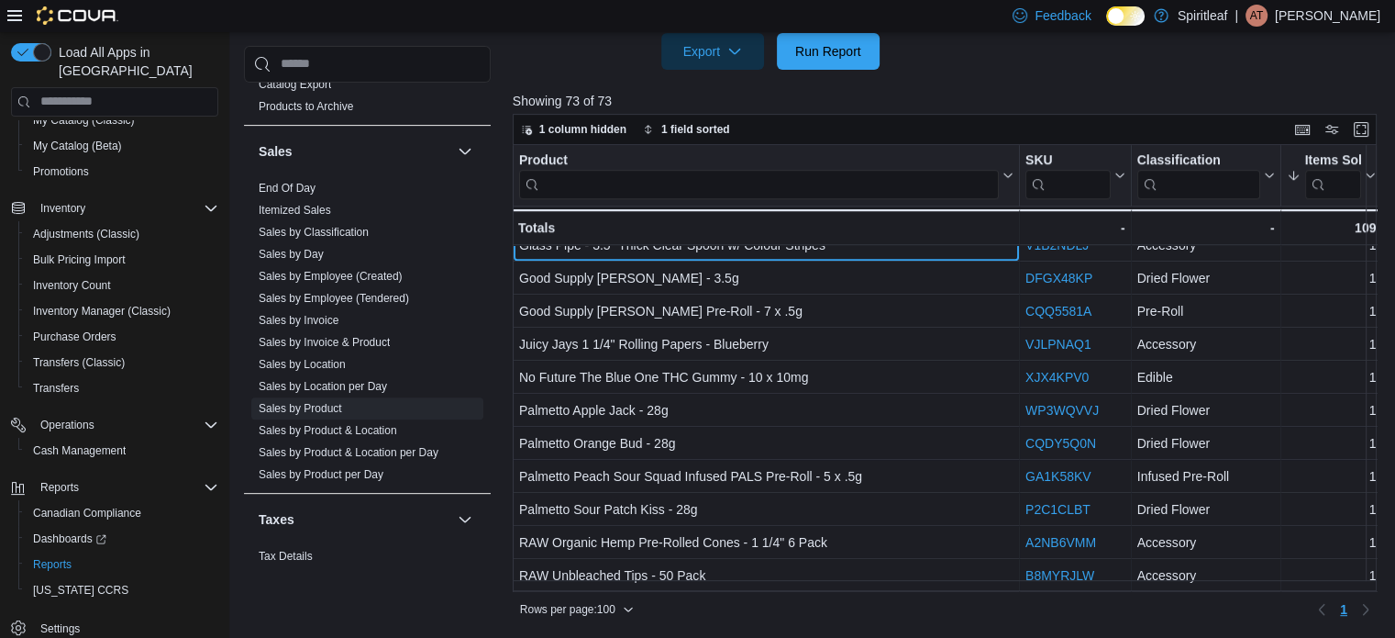
scroll to position [1465, 0]
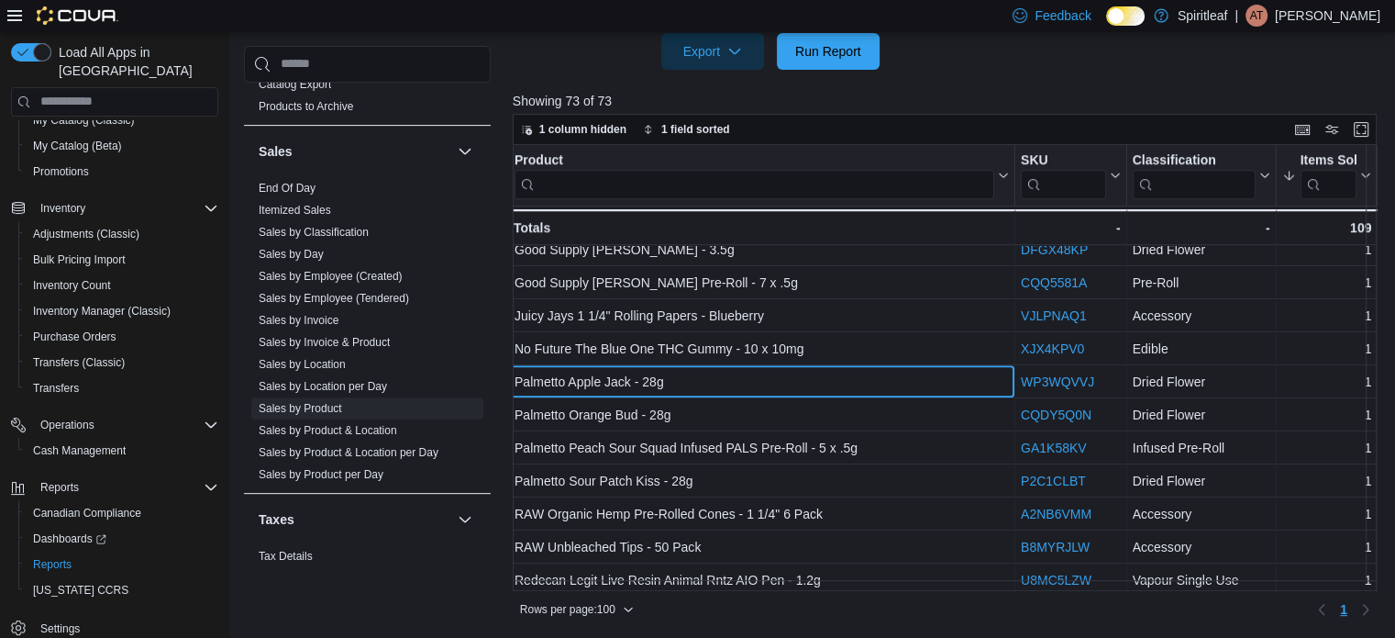
drag, startPoint x: 735, startPoint y: 381, endPoint x: 754, endPoint y: 386, distance: 20.0
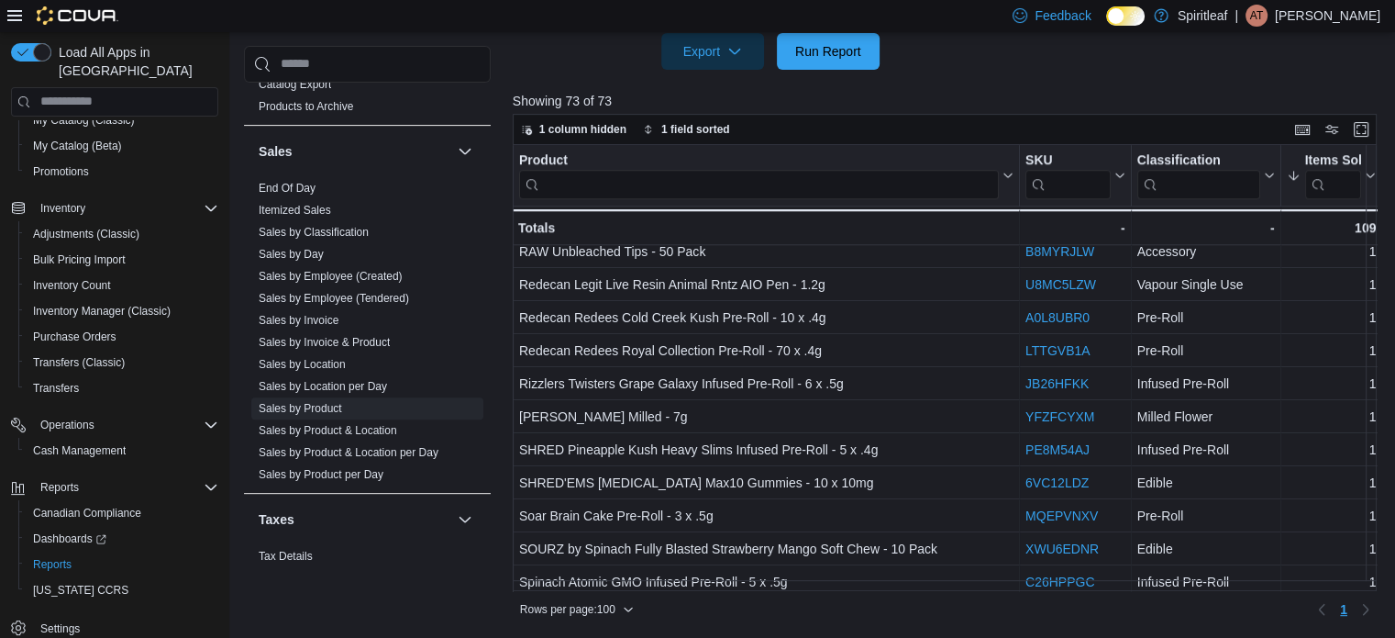
scroll to position [1792, 0]
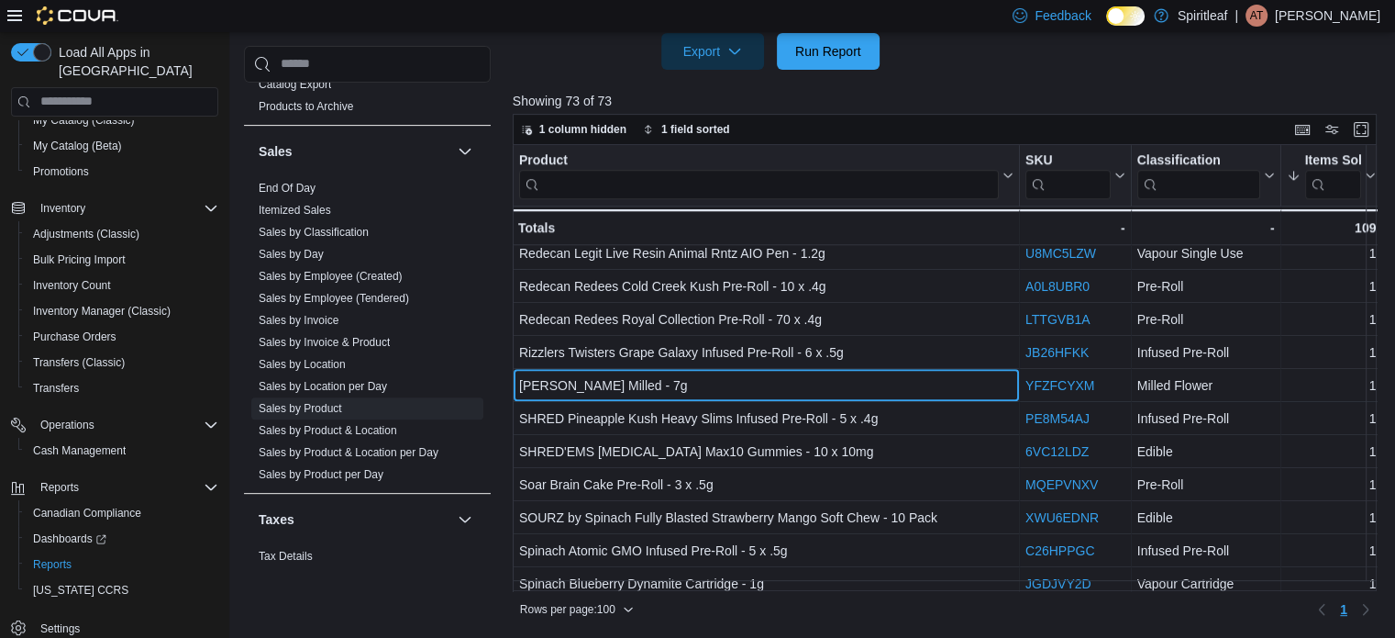
click at [608, 383] on div "[PERSON_NAME] Milled - 7g" at bounding box center [766, 385] width 495 height 22
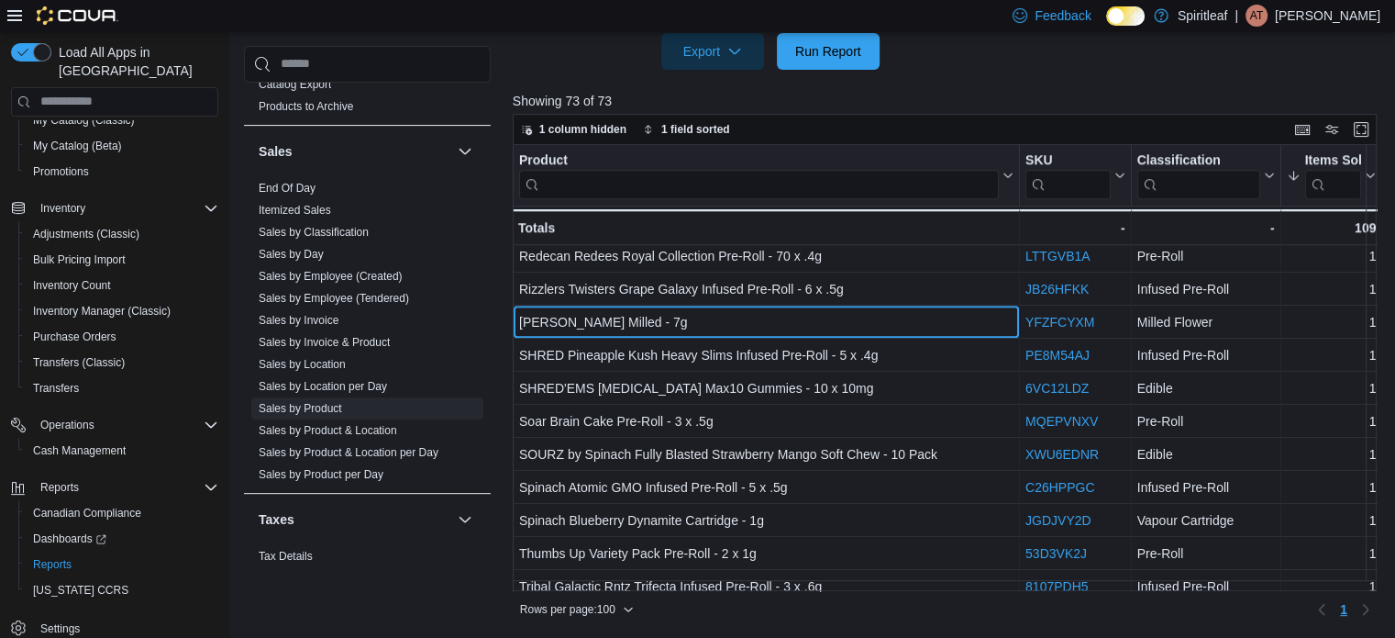
scroll to position [1884, 0]
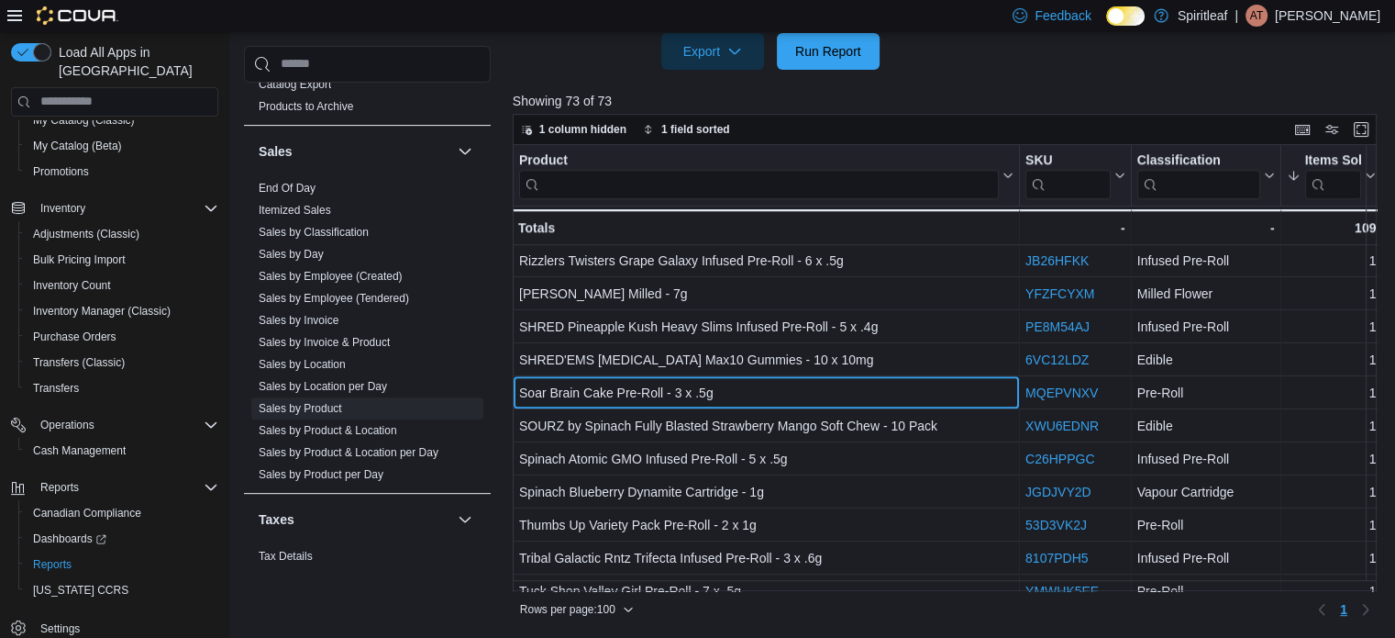
click at [709, 385] on div "Soar Brain Cake Pre-Roll - 3 x .5g" at bounding box center [766, 393] width 495 height 22
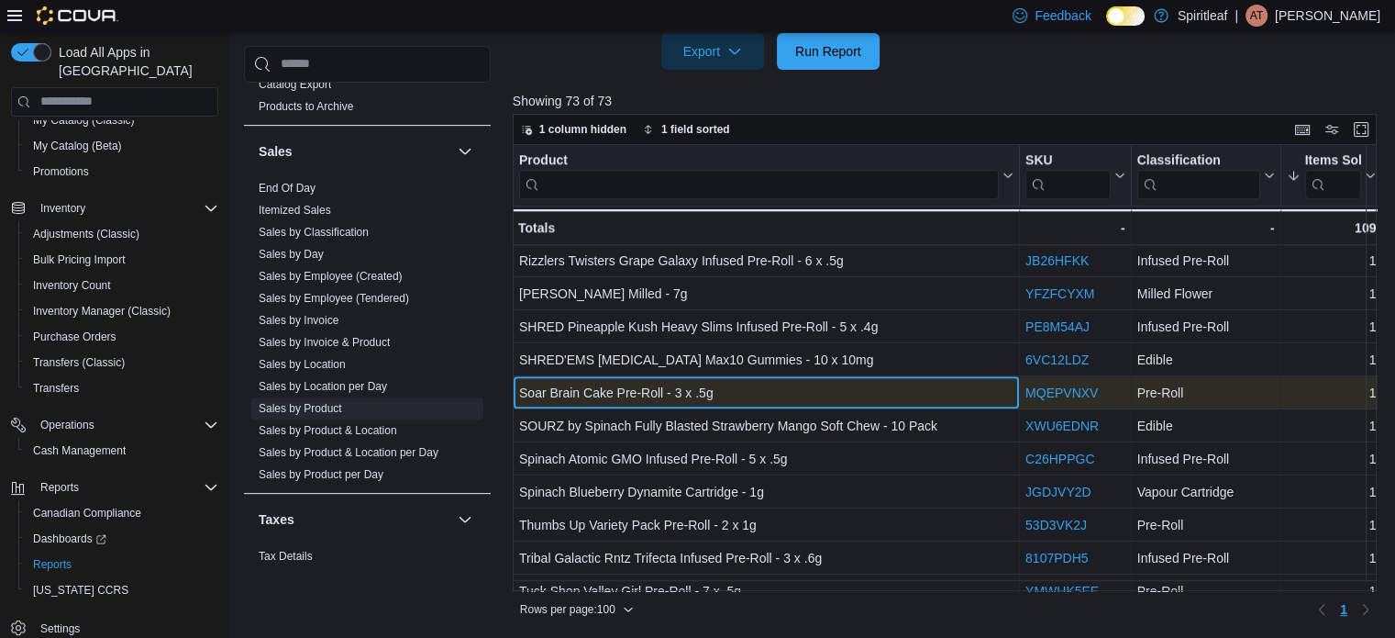
drag, startPoint x: 715, startPoint y: 382, endPoint x: 728, endPoint y: 383, distance: 13.8
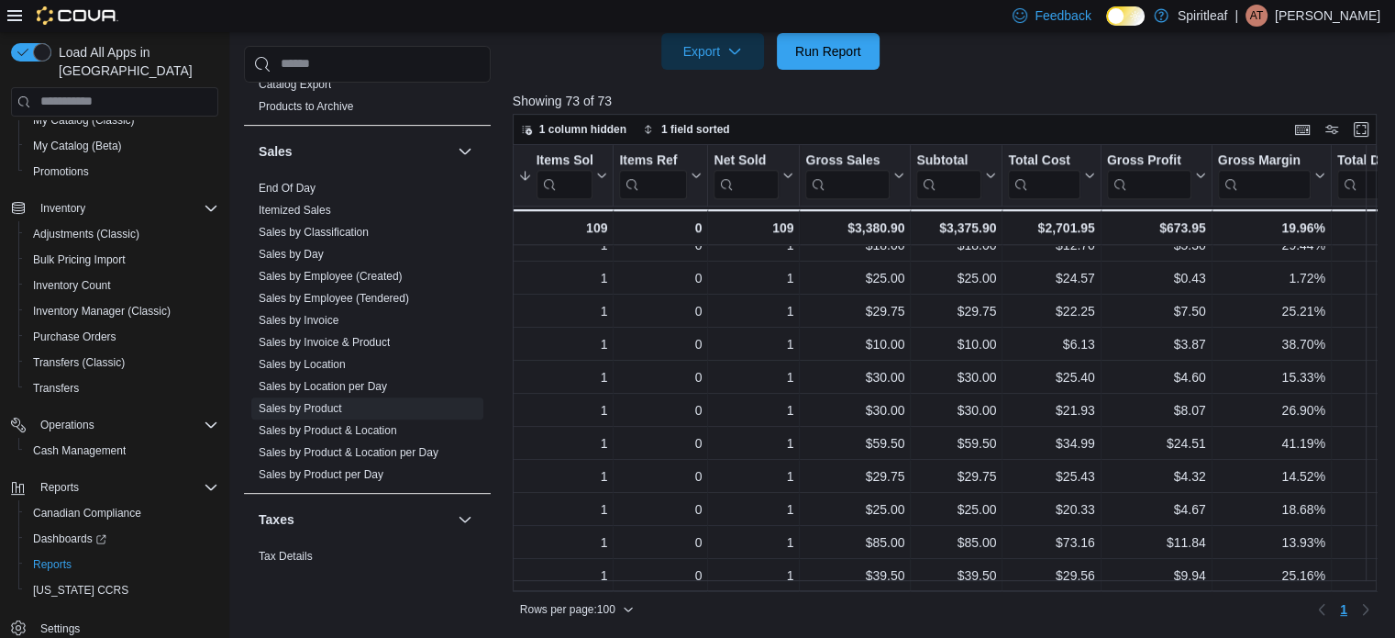
scroll to position [2074, 807]
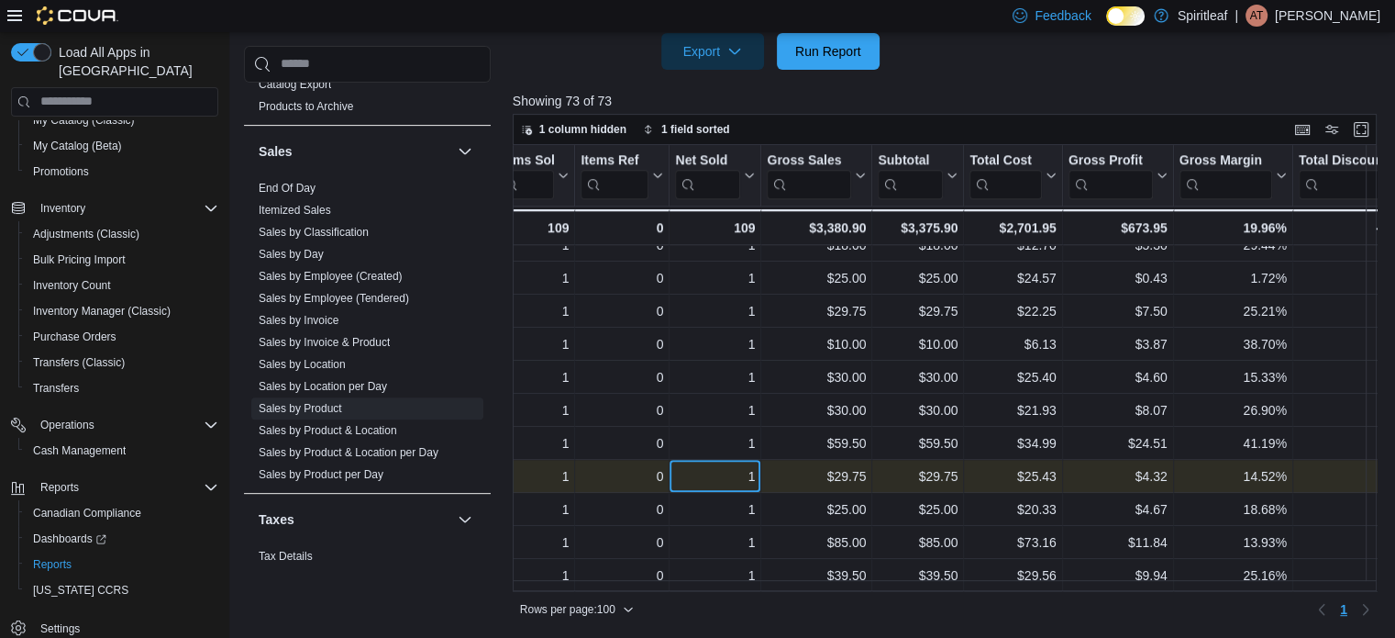
drag, startPoint x: 785, startPoint y: 463, endPoint x: 722, endPoint y: 450, distance: 64.6
click at [722, 460] on div "1 - Net Sold, column 6, row 70" at bounding box center [716, 476] width 92 height 33
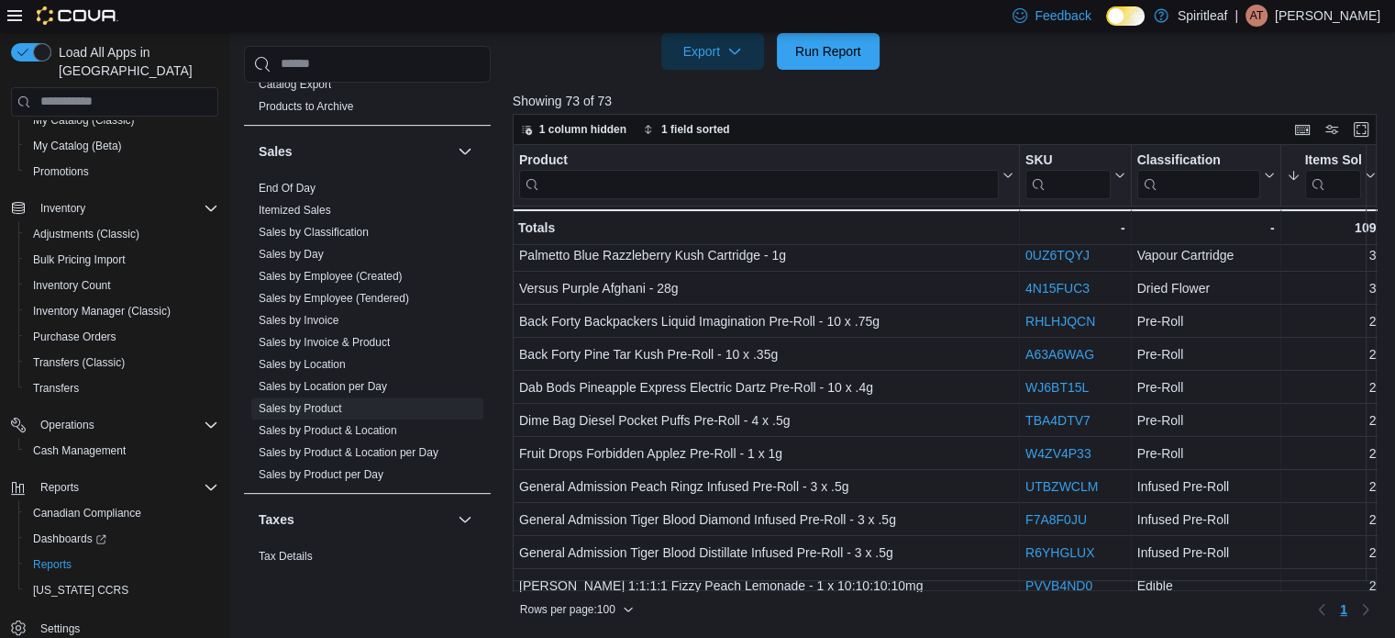
scroll to position [183, 0]
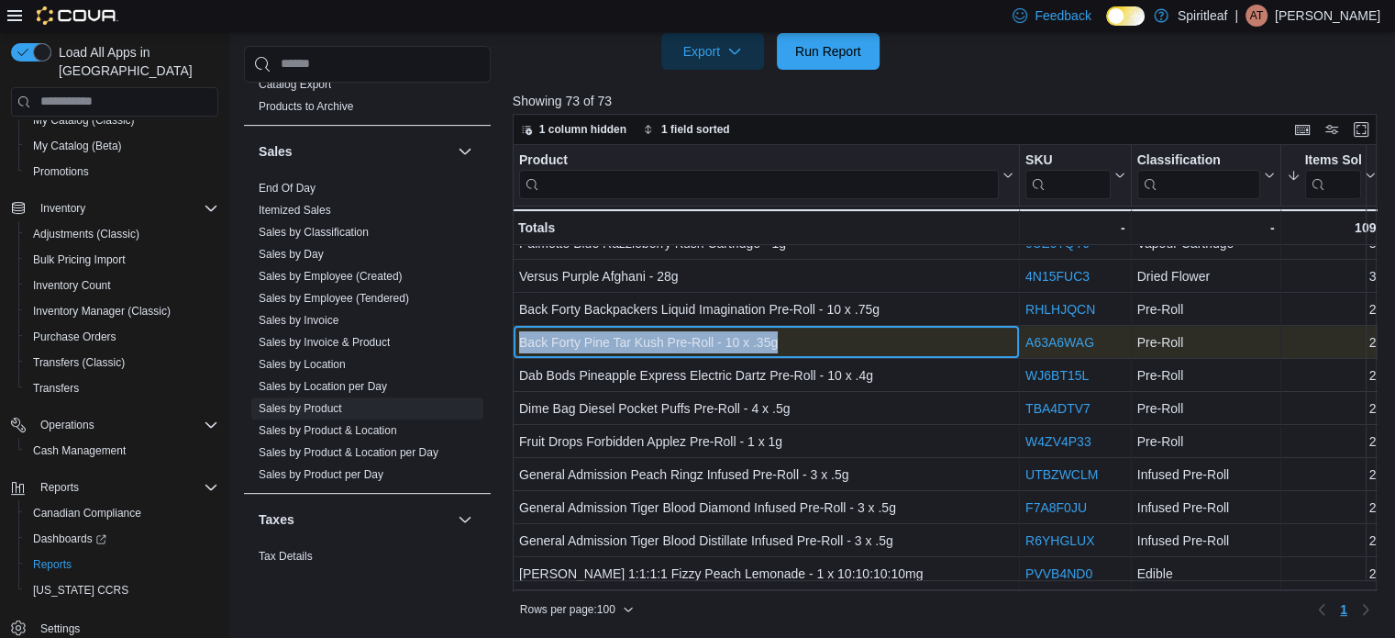
drag, startPoint x: 785, startPoint y: 337, endPoint x: 520, endPoint y: 355, distance: 265.8
click at [520, 355] on div "Back Forty Pine Tar Kush Pre-Roll - 10 x .35g - Product, column 1, row 9" at bounding box center [766, 342] width 507 height 33
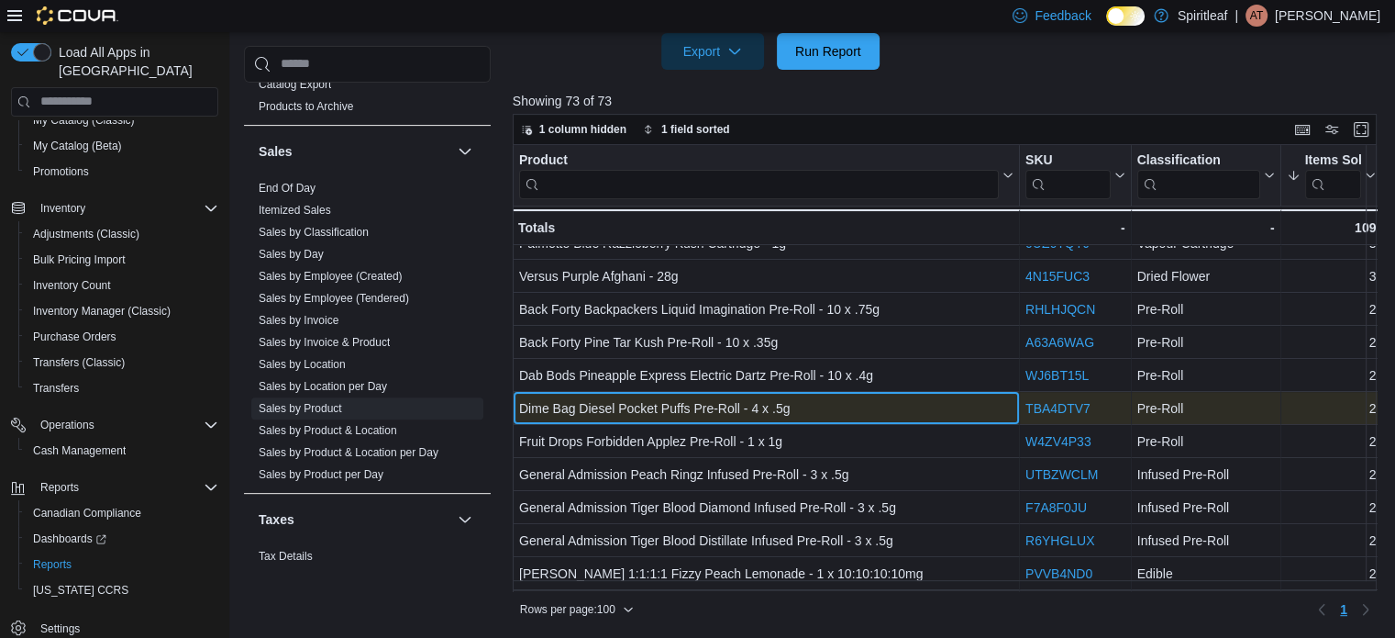
click at [567, 392] on div "Dime Bag Diesel Pocket Puffs Pre-Roll - 4 x .5g - Product, column 1, row 11" at bounding box center [766, 408] width 507 height 33
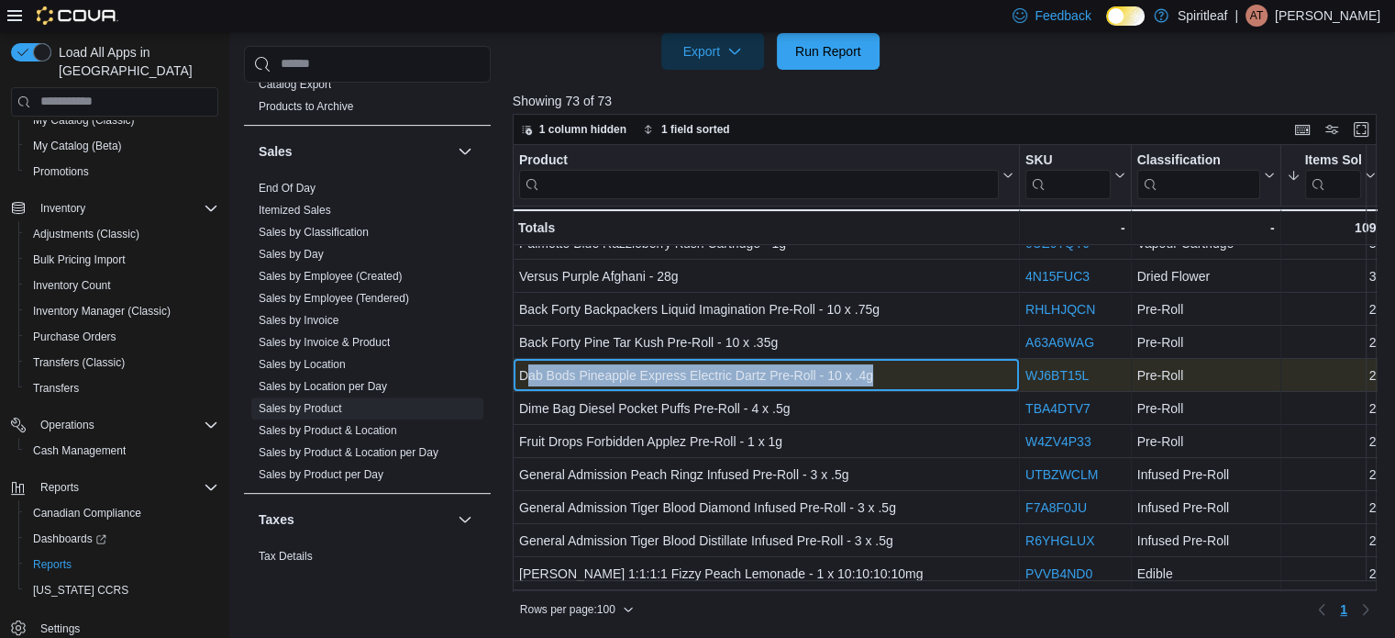
drag, startPoint x: 906, startPoint y: 366, endPoint x: 527, endPoint y: 383, distance: 380.2
click at [527, 383] on div "Dab Bods Pineapple Express Electric Dartz Pre-Roll - 10 x .4g" at bounding box center [766, 375] width 495 height 22
click at [837, 387] on div "Dab Bods Pineapple Express Electric Dartz Pre-Roll - 10 x .4g - Product, column…" at bounding box center [766, 375] width 507 height 33
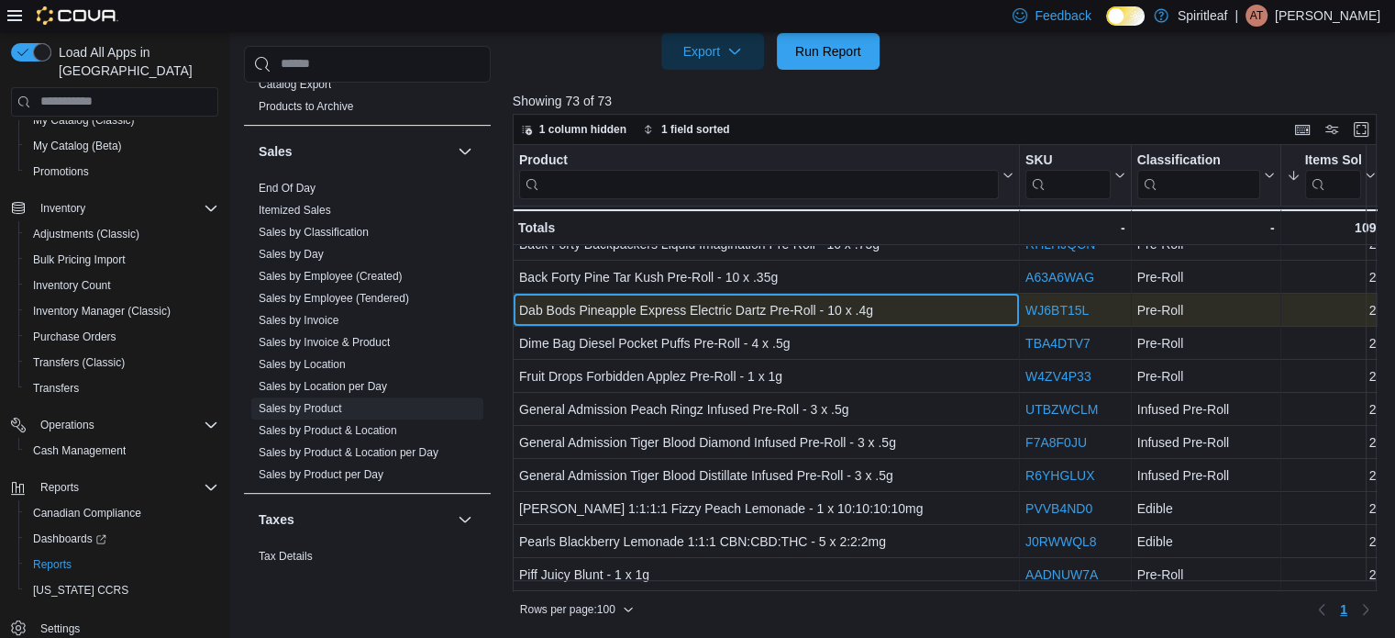
scroll to position [275, 0]
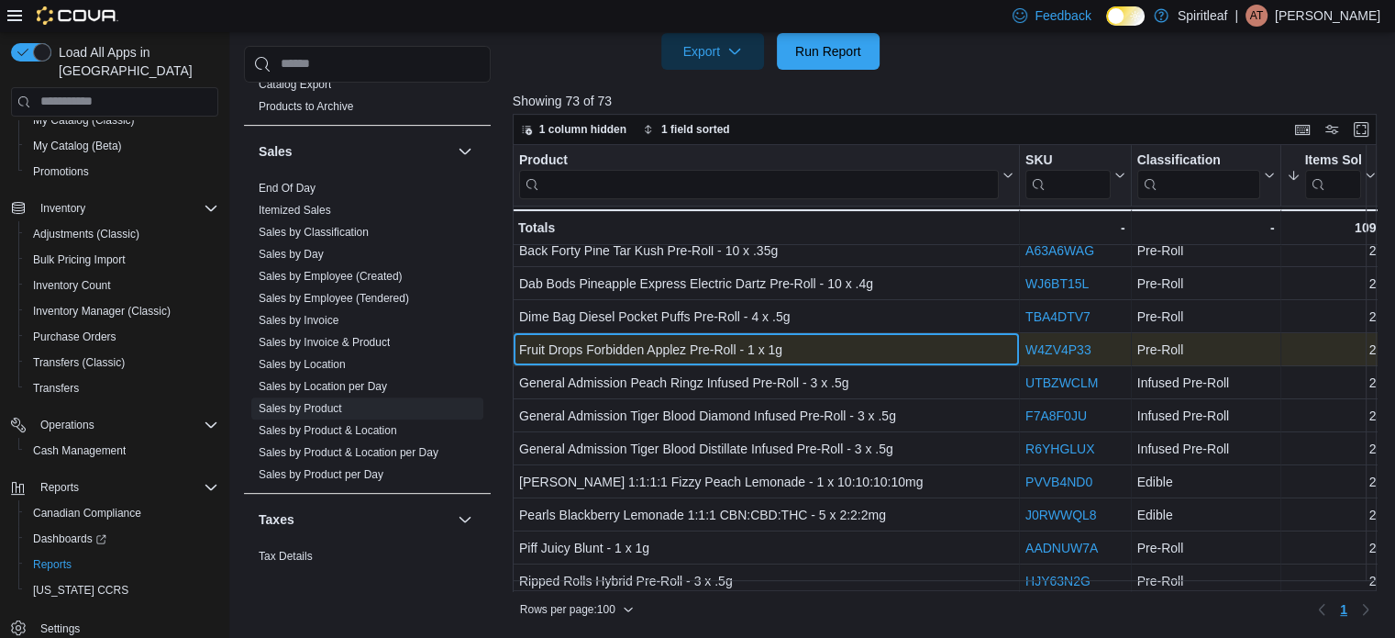
click at [810, 354] on div "Fruit Drops Forbidden Applez Pre-Roll - 1 x 1g" at bounding box center [766, 350] width 495 height 22
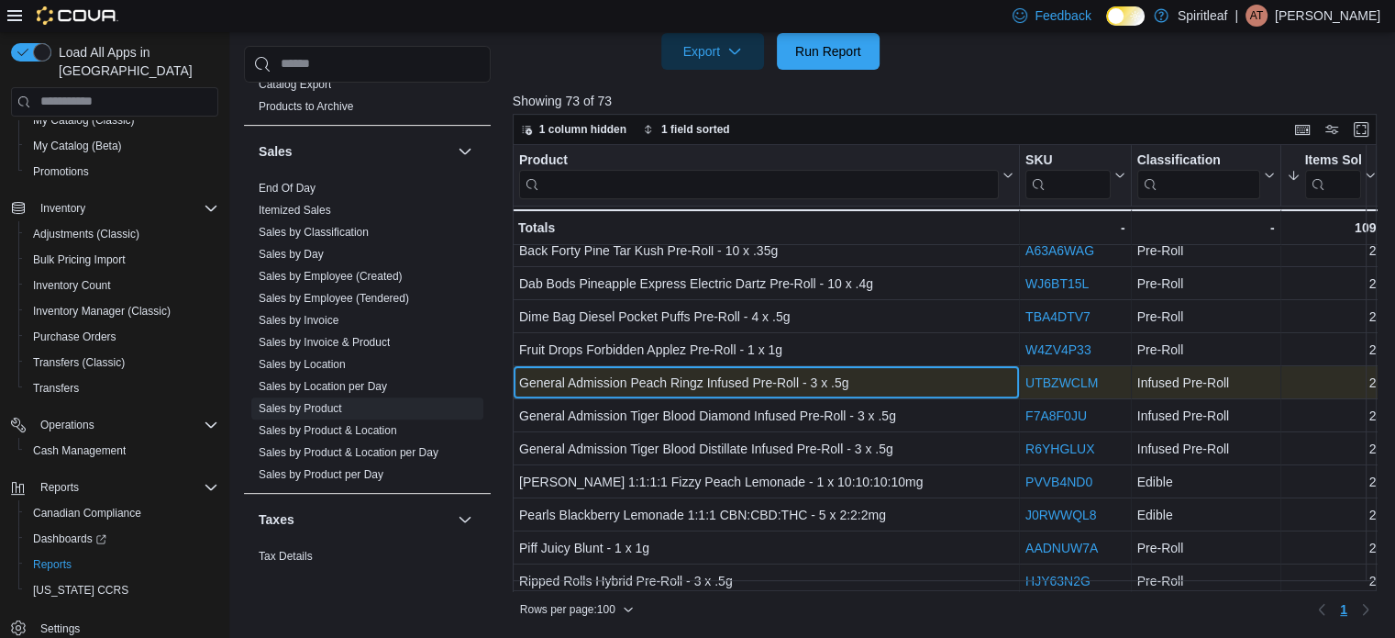
click at [873, 384] on div "General Admission Peach Ringz Infused Pre-Roll - 3 x .5g" at bounding box center [766, 383] width 495 height 22
click at [872, 384] on div "General Admission Peach Ringz Infused Pre-Roll - 3 x .5g" at bounding box center [766, 383] width 495 height 22
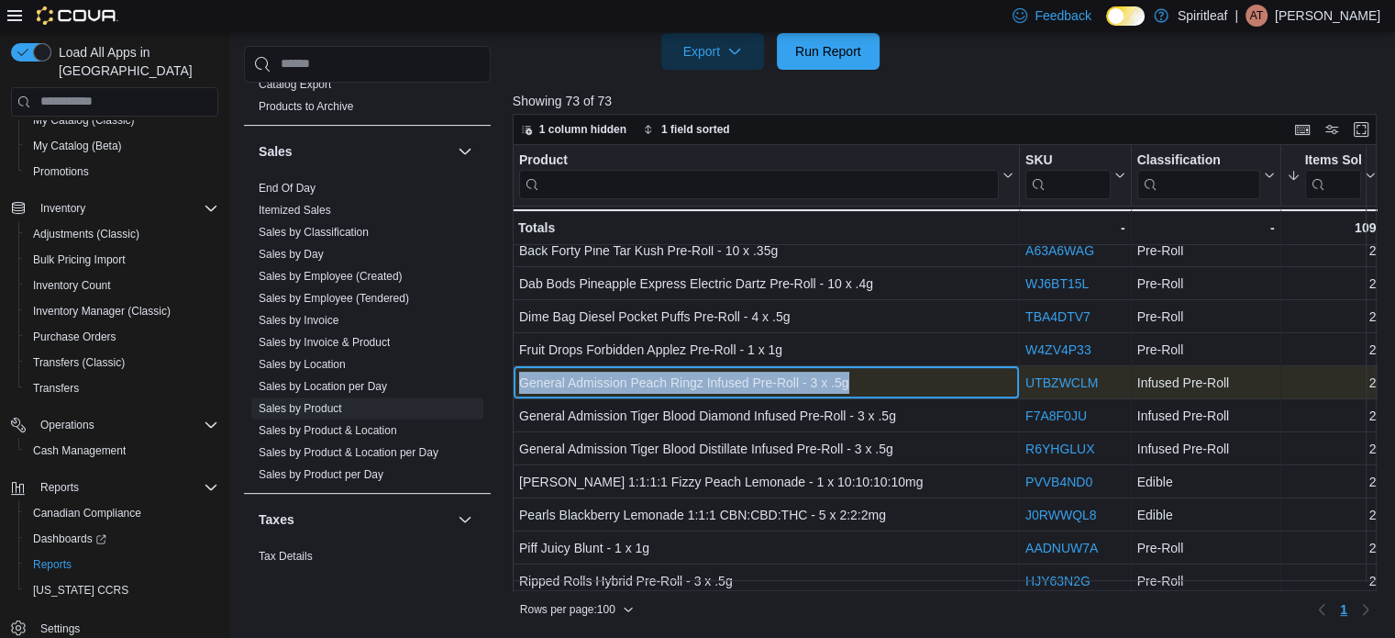
click at [870, 383] on div "General Admission Peach Ringz Infused Pre-Roll - 3 x .5g" at bounding box center [766, 383] width 495 height 22
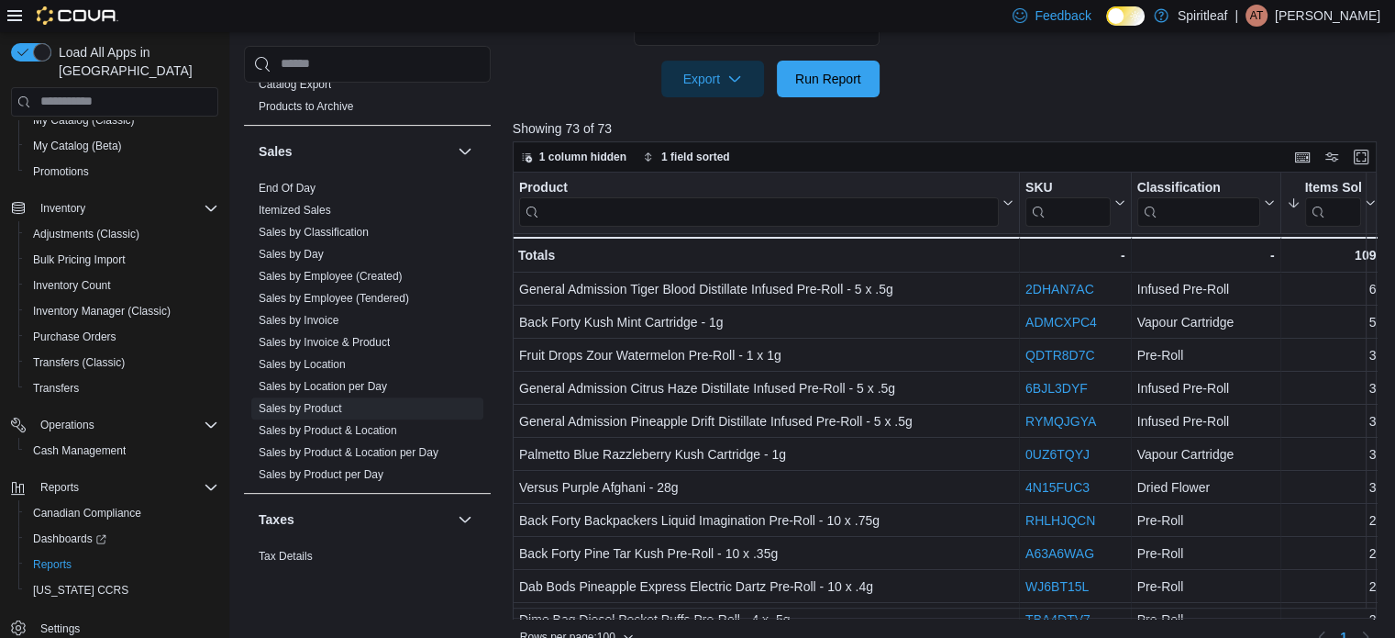
scroll to position [662, 0]
